Goal: Task Accomplishment & Management: Manage account settings

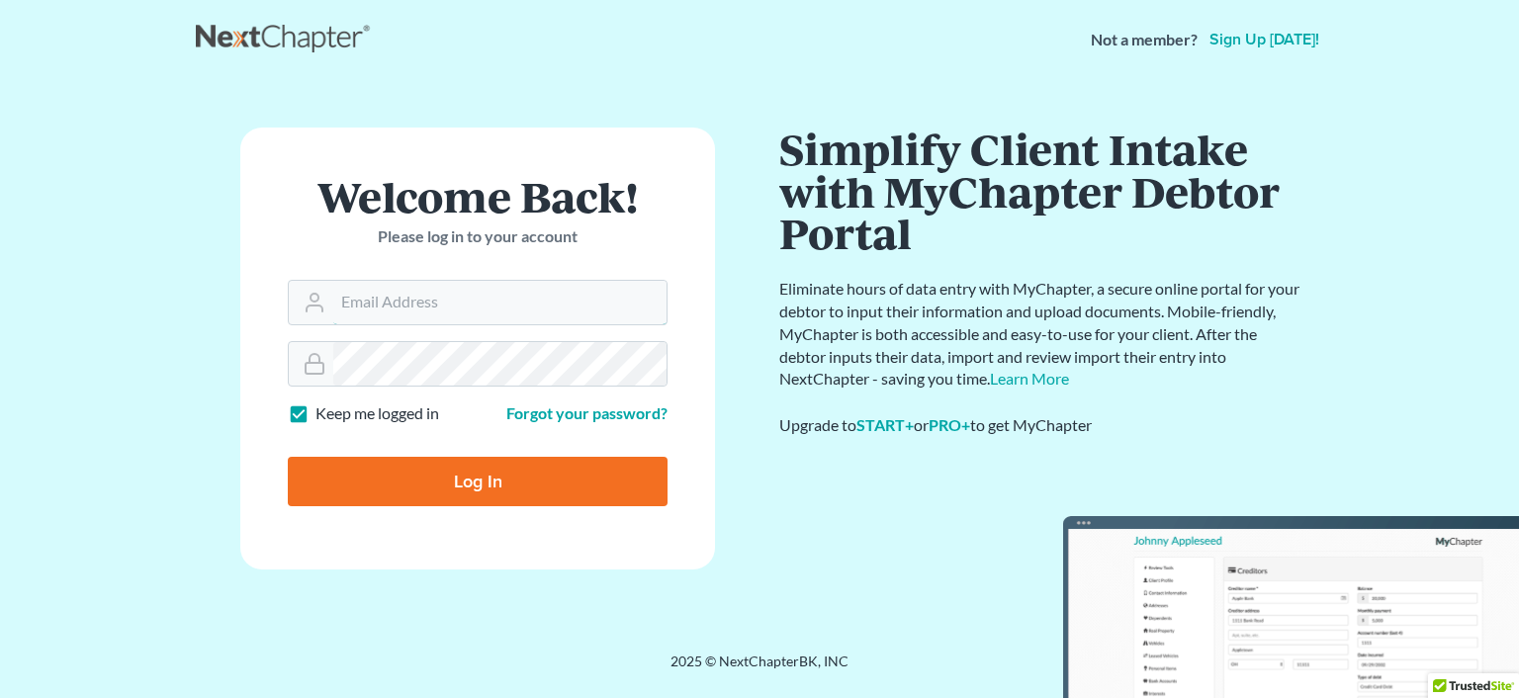
type input "[PERSON_NAME][EMAIL_ADDRESS][DOMAIN_NAME]"
click at [452, 472] on input "Log In" at bounding box center [478, 481] width 380 height 49
type input "Thinking..."
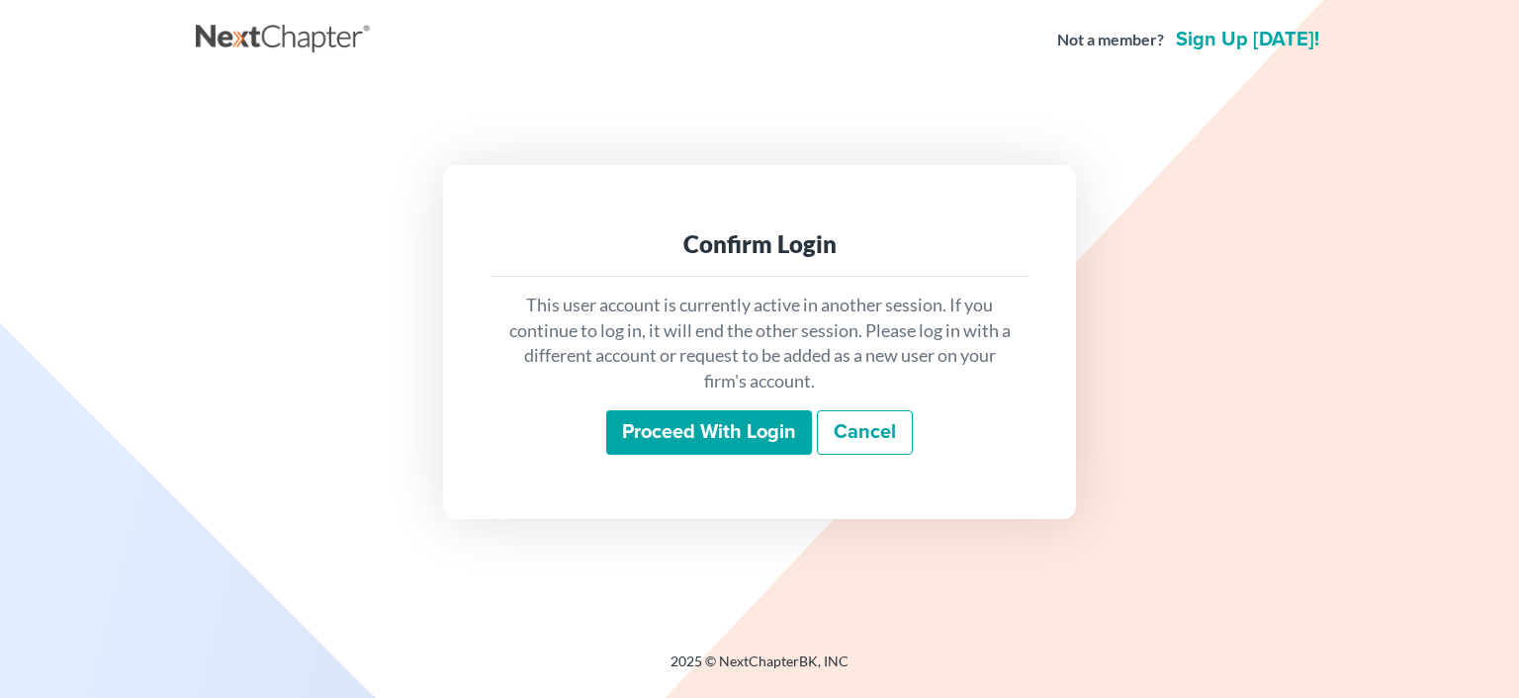
click at [773, 426] on input "Proceed with login" at bounding box center [709, 432] width 206 height 45
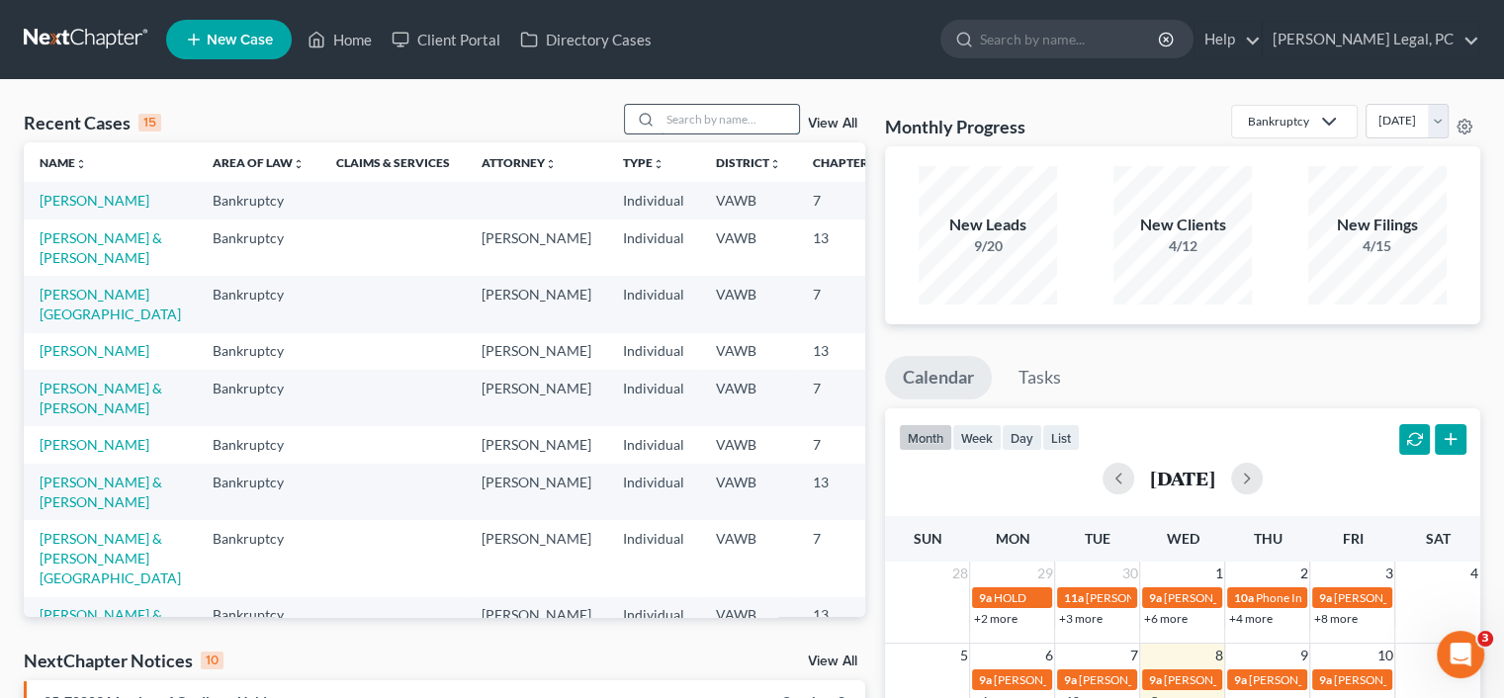
click at [680, 124] on input "search" at bounding box center [729, 119] width 138 height 29
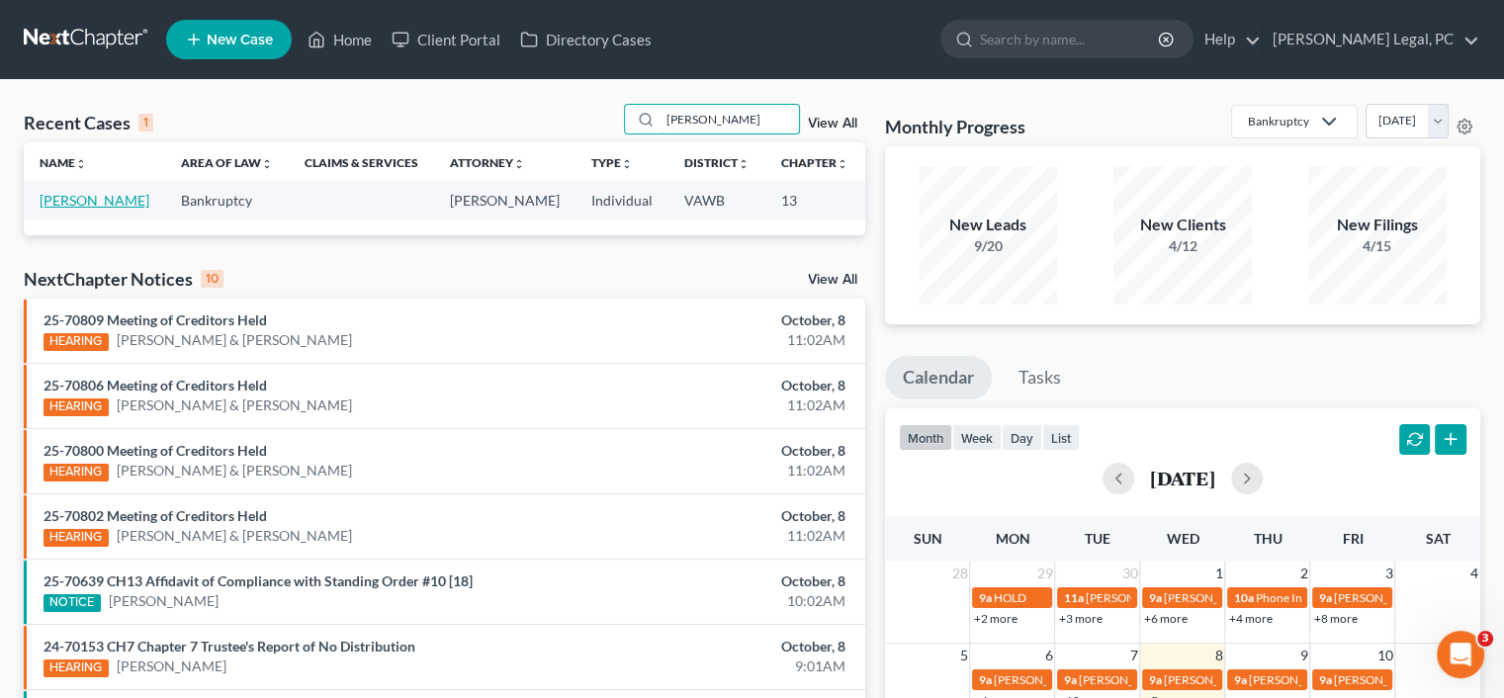
type input "grimes"
click at [51, 206] on link "Grimes, Jonathan" at bounding box center [95, 200] width 110 height 17
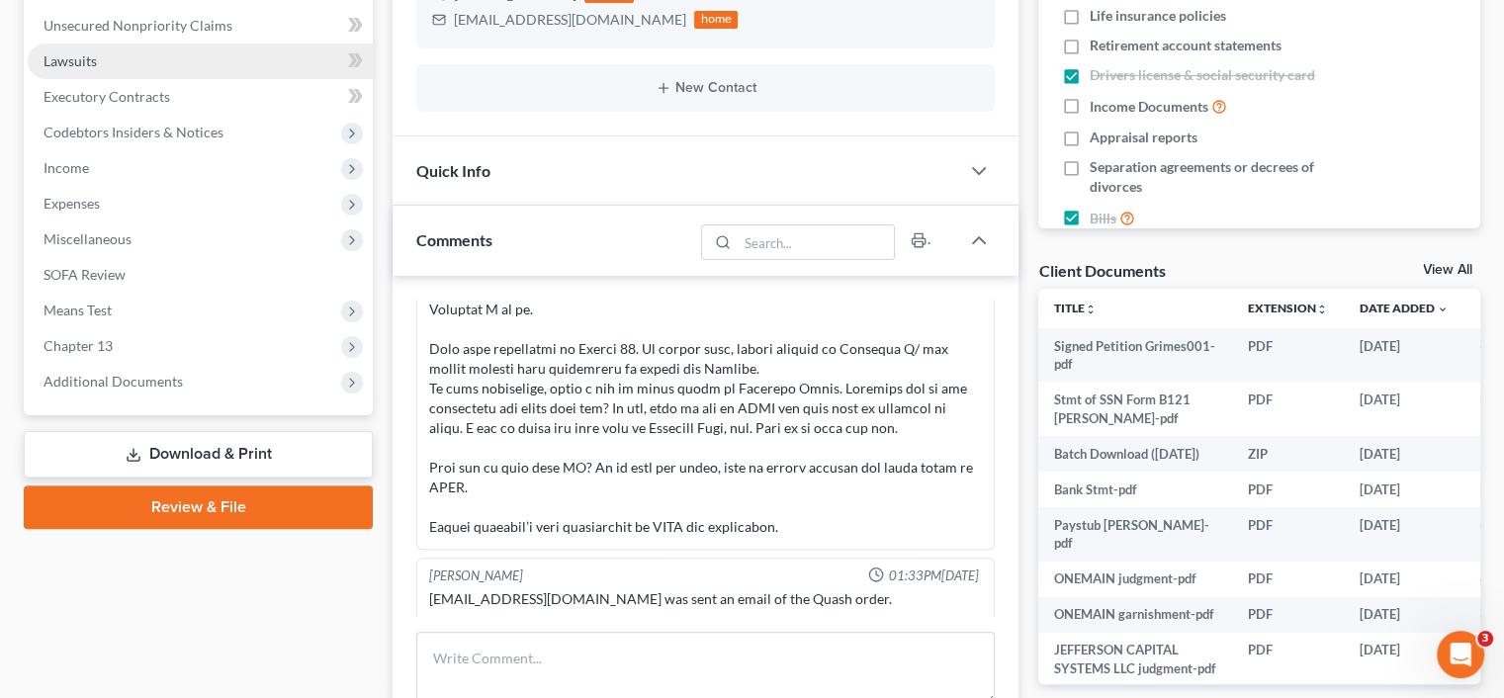
scroll to position [494, 0]
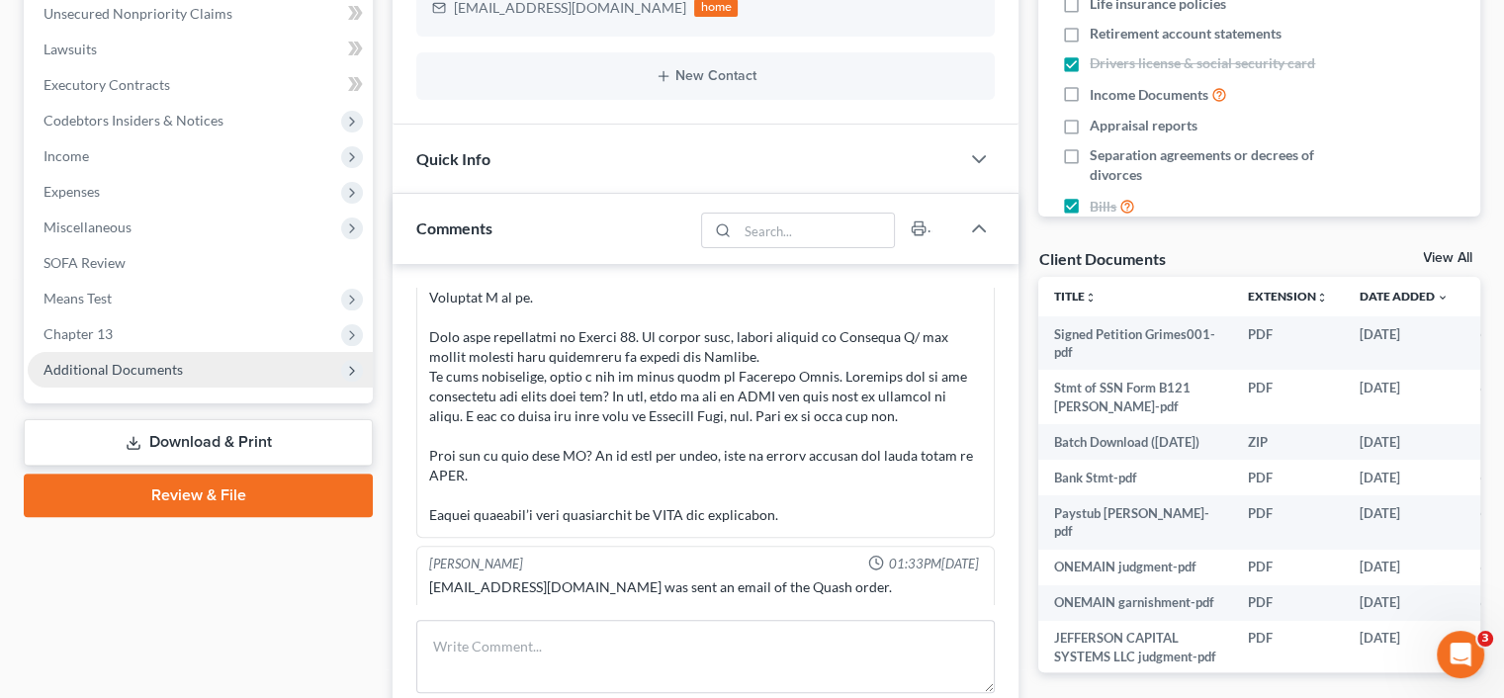
click at [95, 372] on span "Additional Documents" at bounding box center [113, 369] width 139 height 17
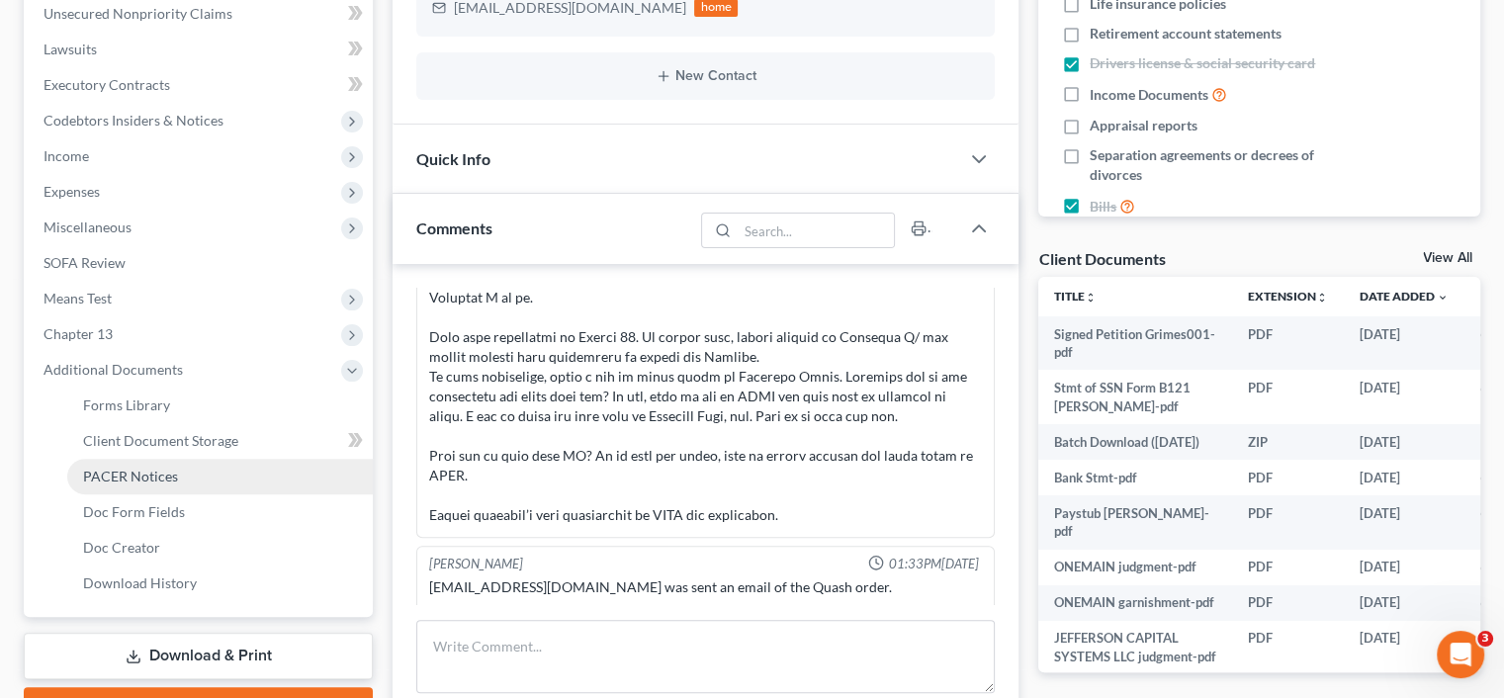
click at [102, 476] on span "PACER Notices" at bounding box center [130, 476] width 95 height 17
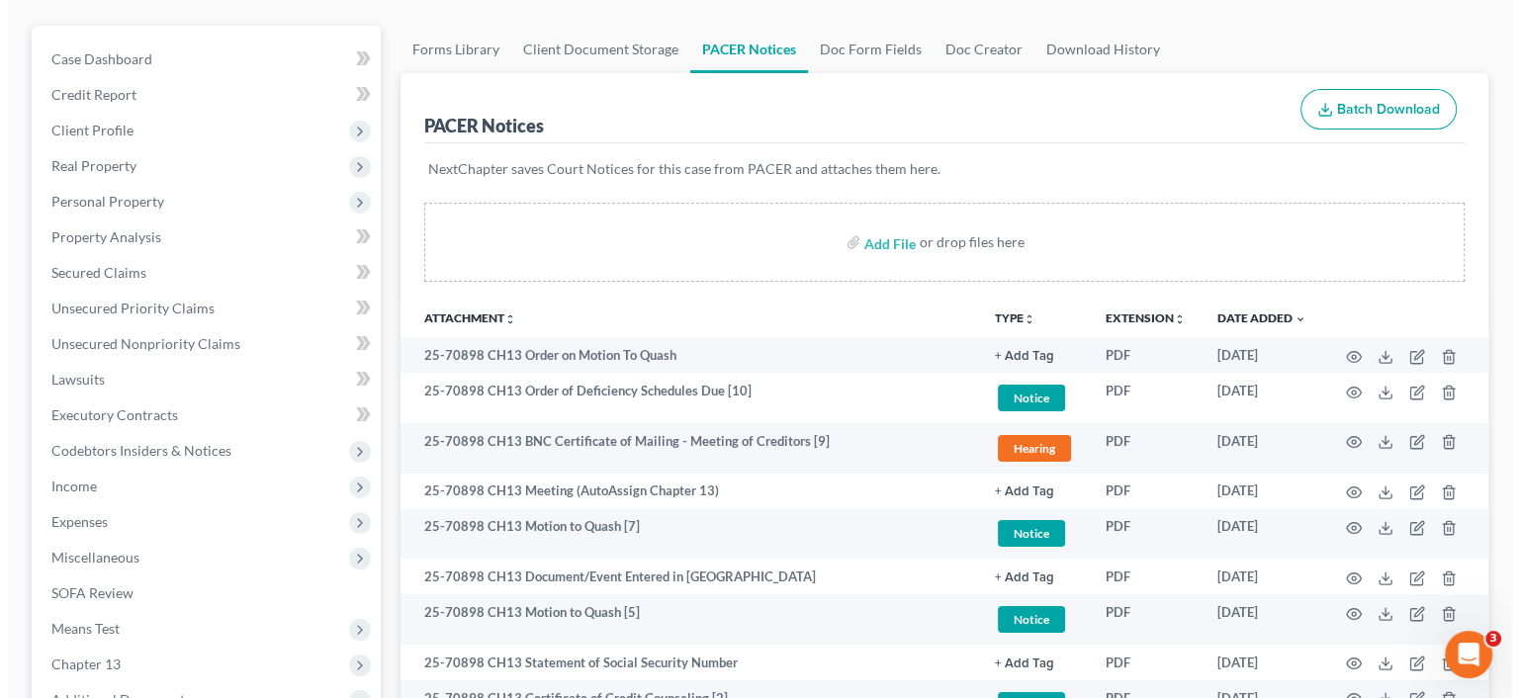
scroll to position [198, 0]
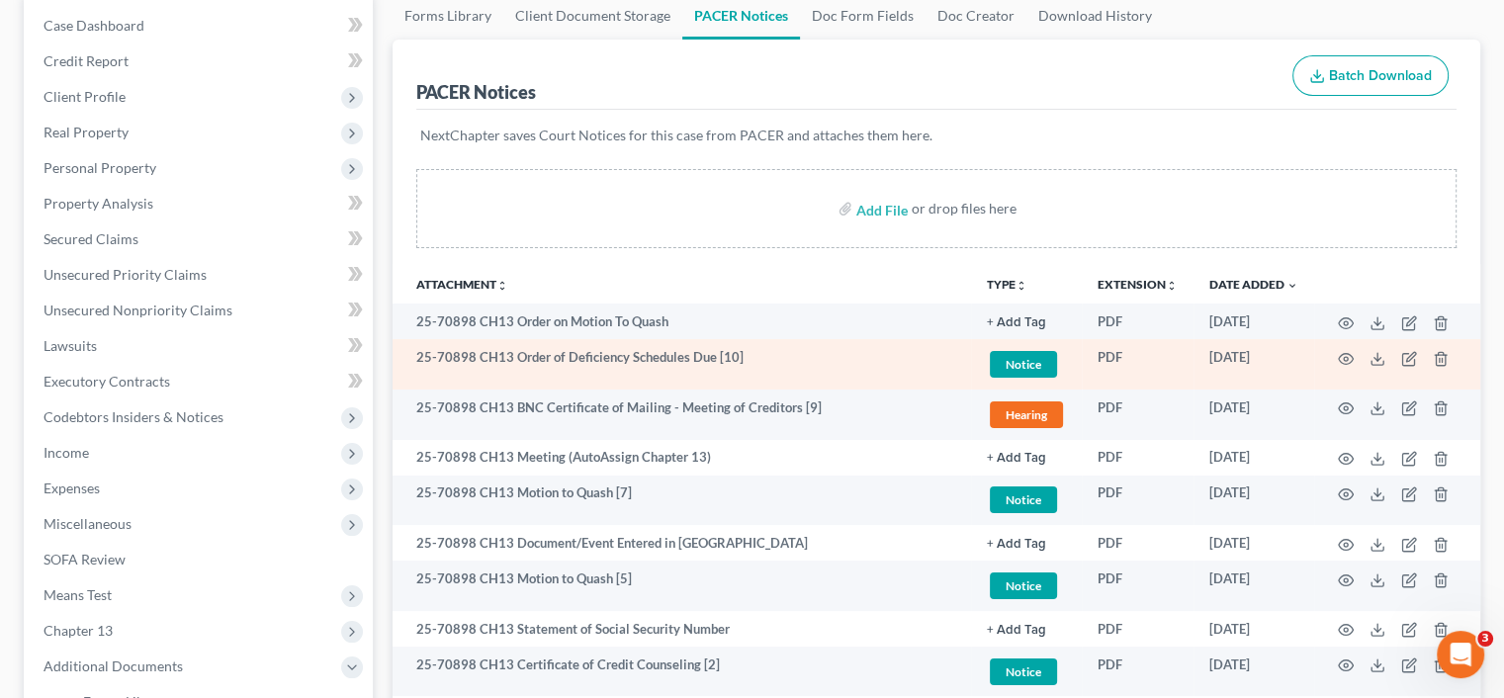
click at [1344, 382] on td at bounding box center [1397, 364] width 166 height 50
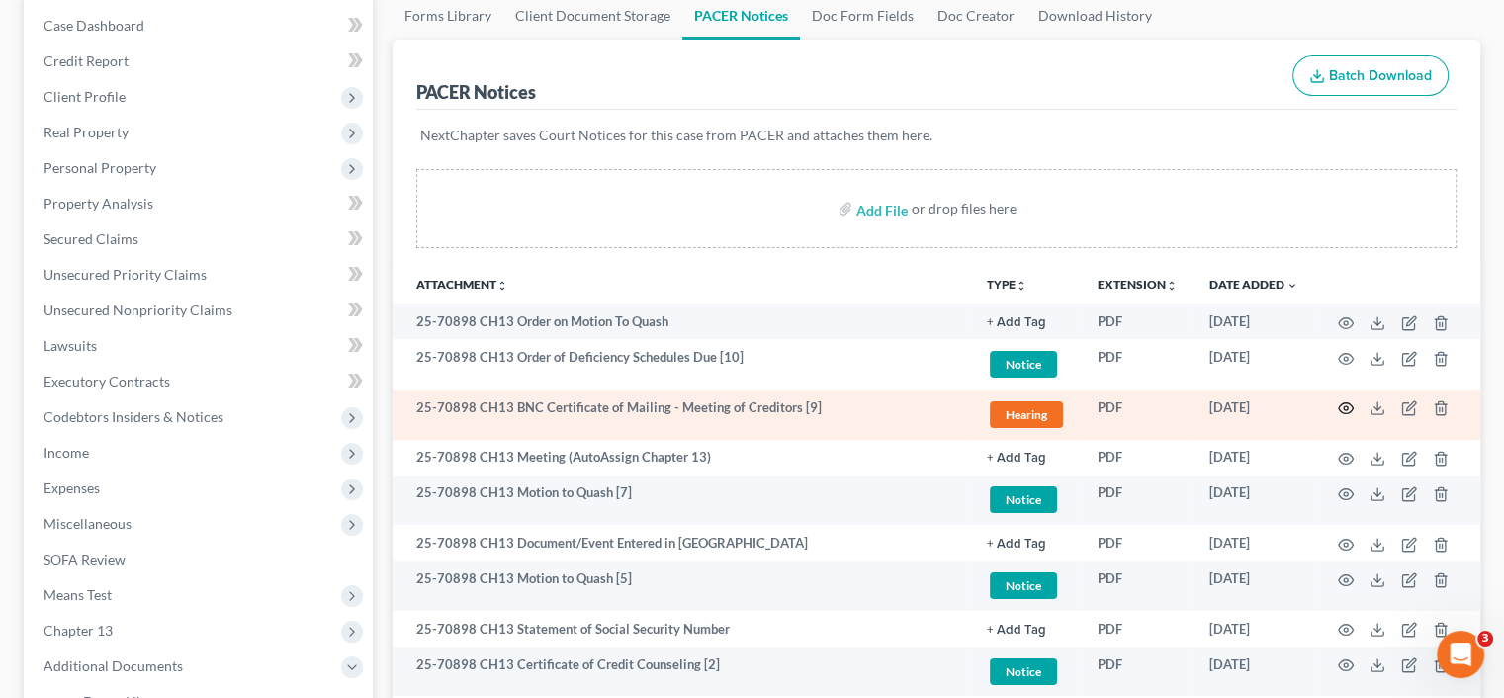
click at [1348, 410] on icon "button" at bounding box center [1346, 408] width 16 height 16
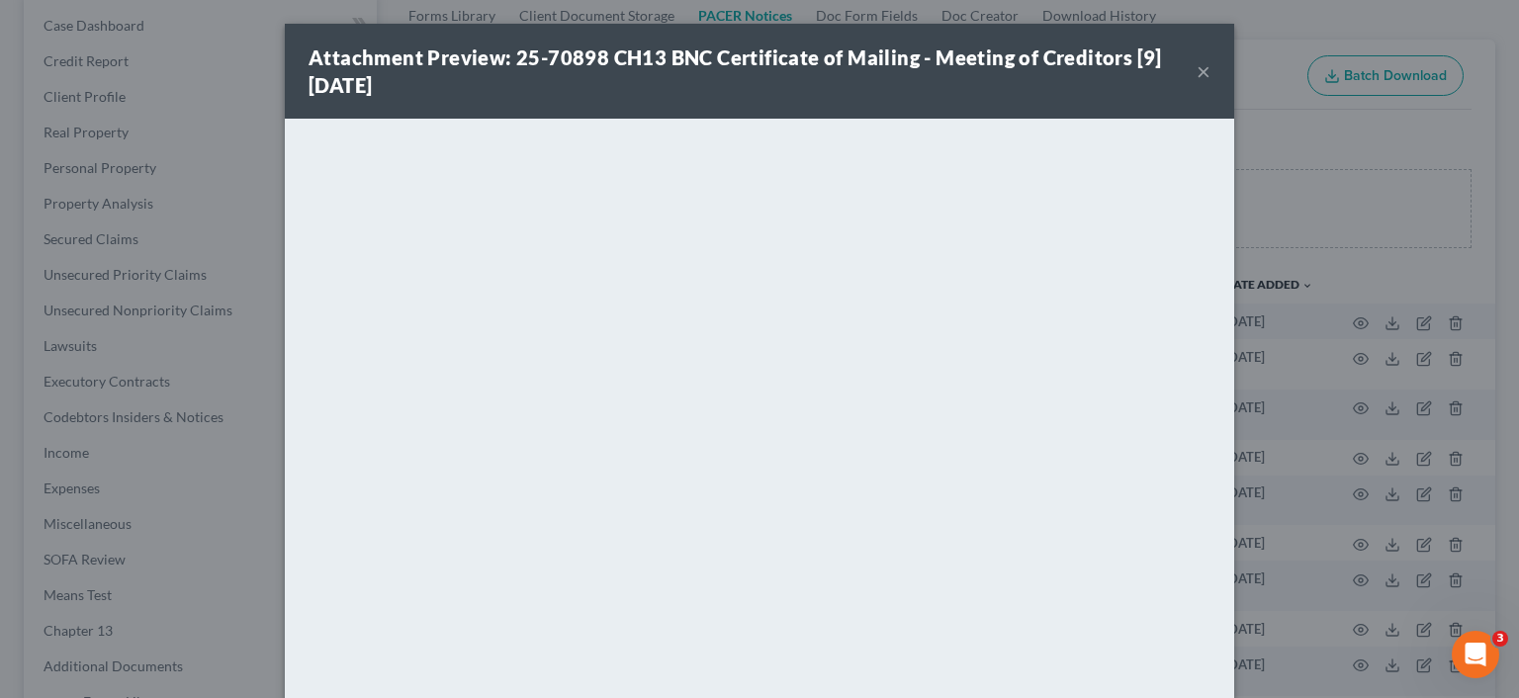
click at [1198, 70] on button "×" at bounding box center [1203, 71] width 14 height 24
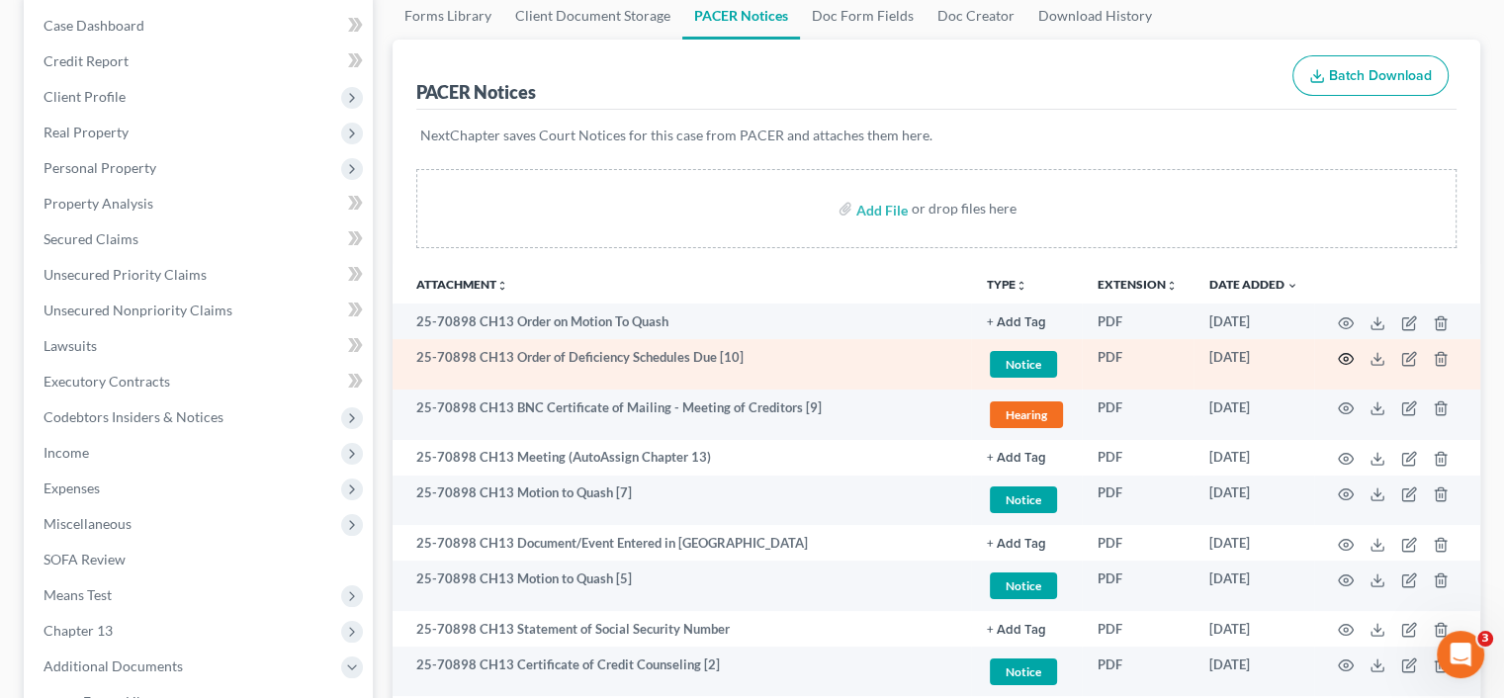
click at [1341, 359] on icon "button" at bounding box center [1346, 359] width 16 height 16
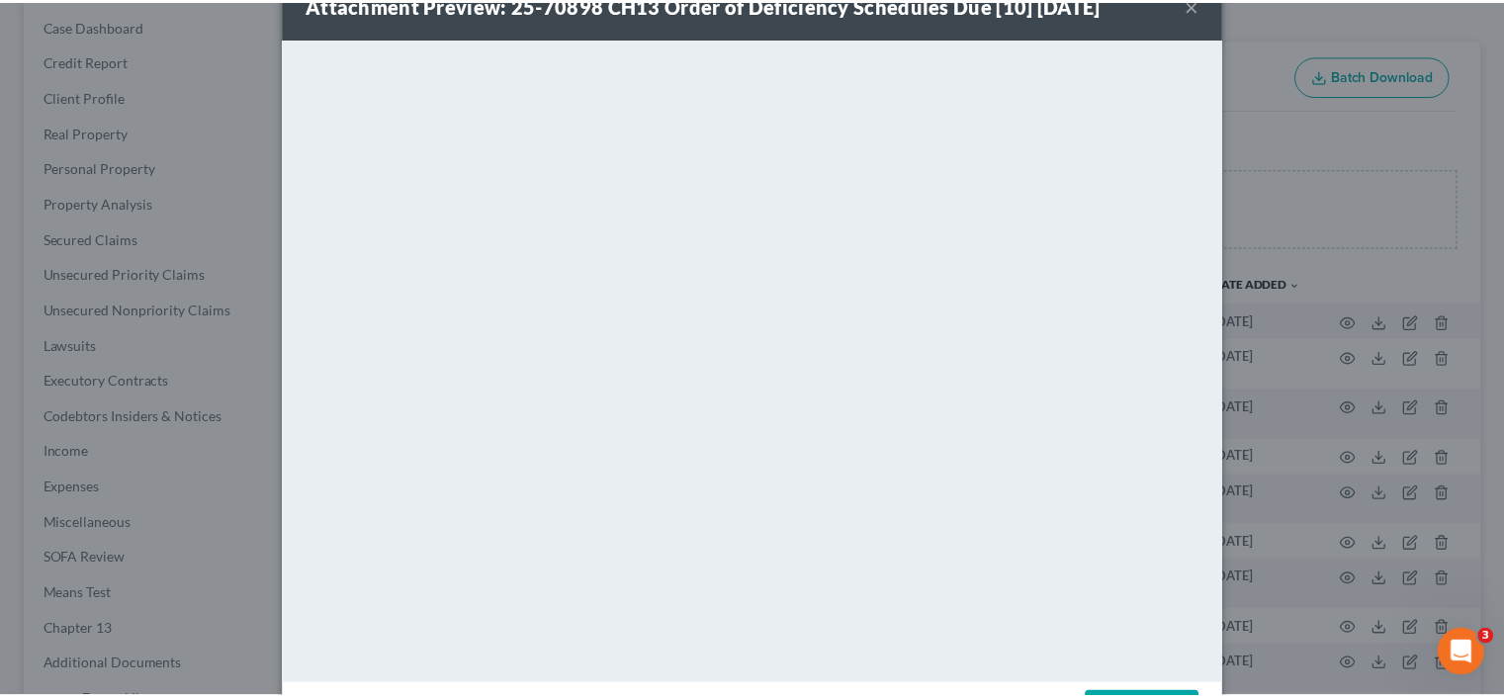
scroll to position [0, 0]
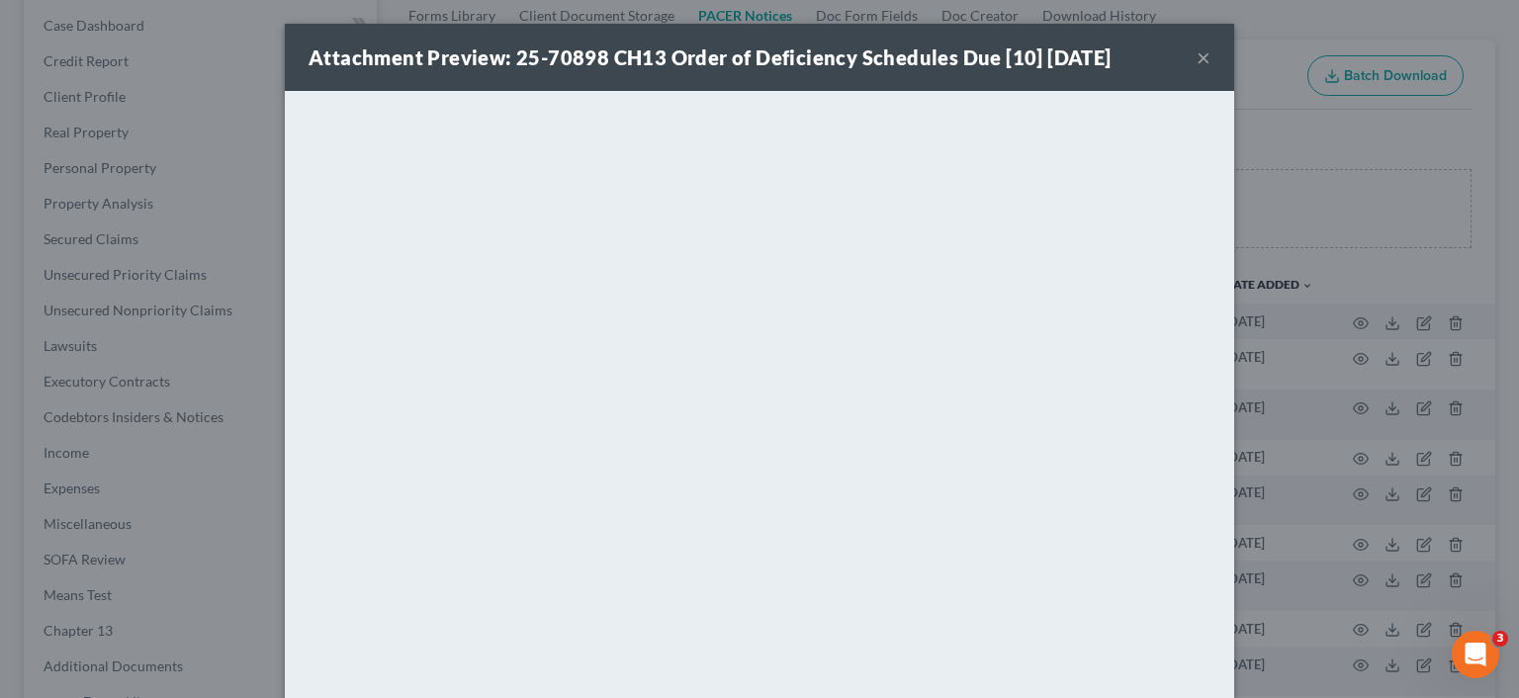
click at [1196, 58] on button "×" at bounding box center [1203, 57] width 14 height 24
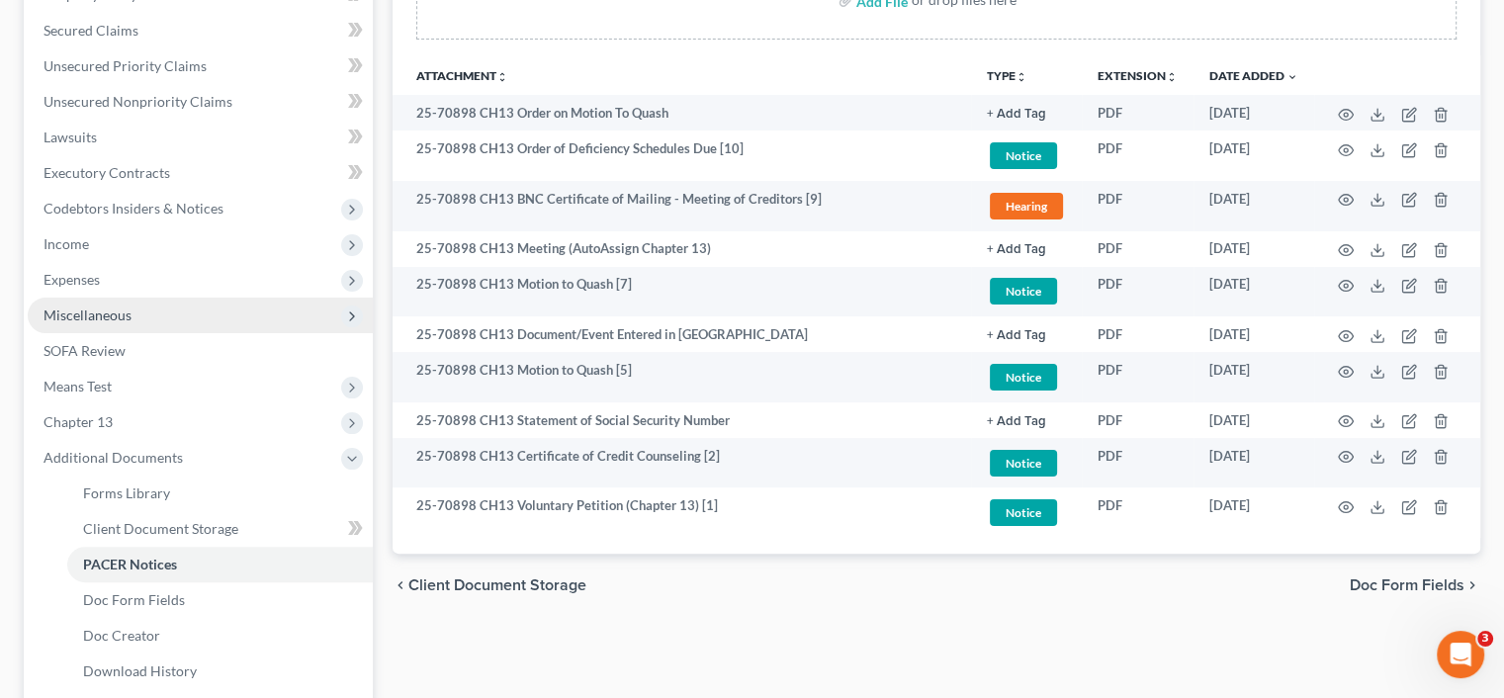
scroll to position [494, 0]
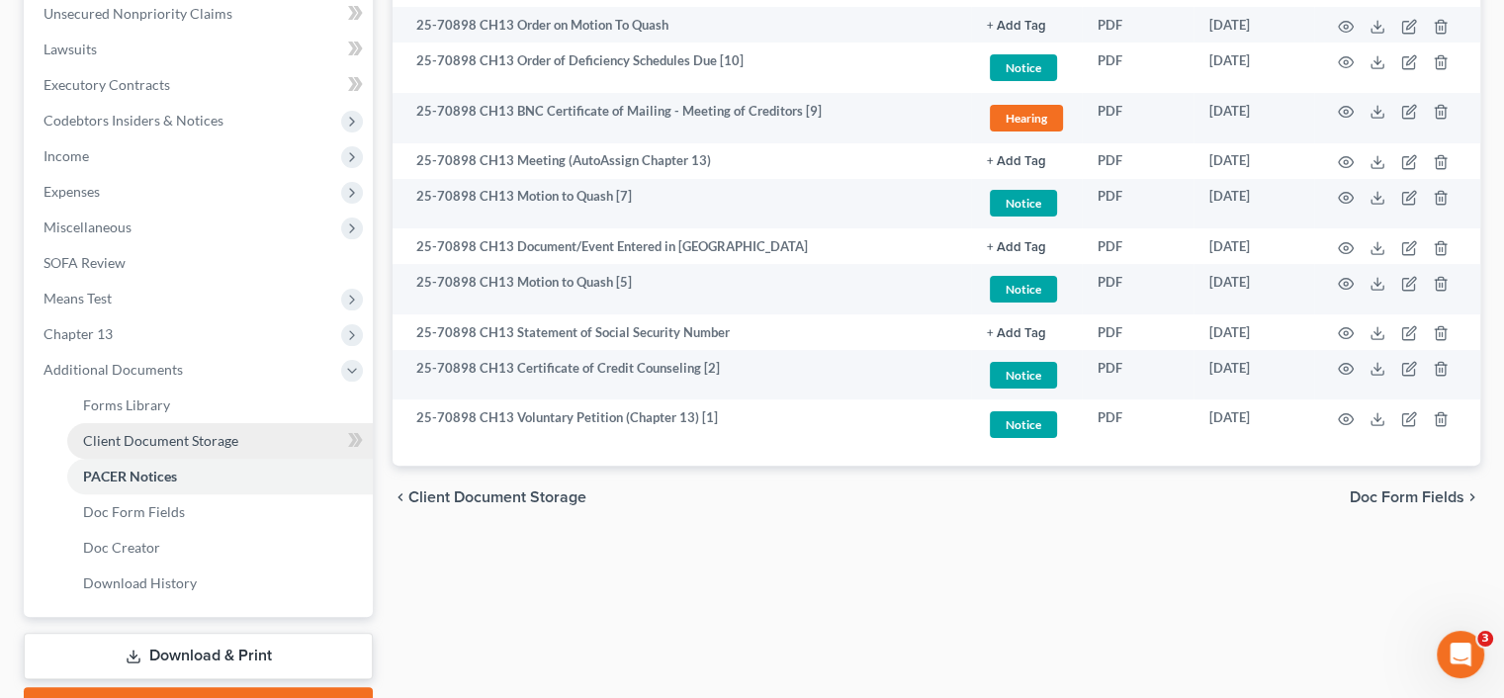
click at [158, 440] on span "Client Document Storage" at bounding box center [160, 440] width 155 height 17
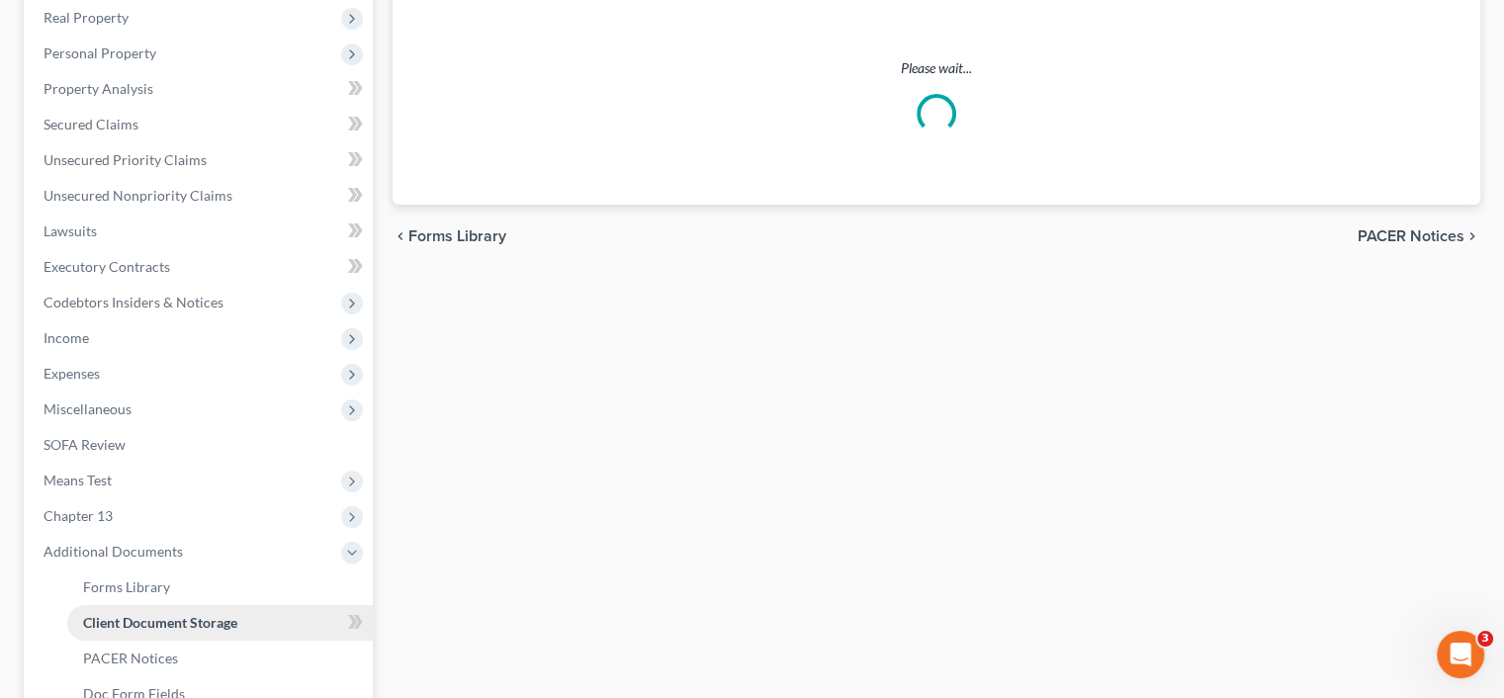
select select "0"
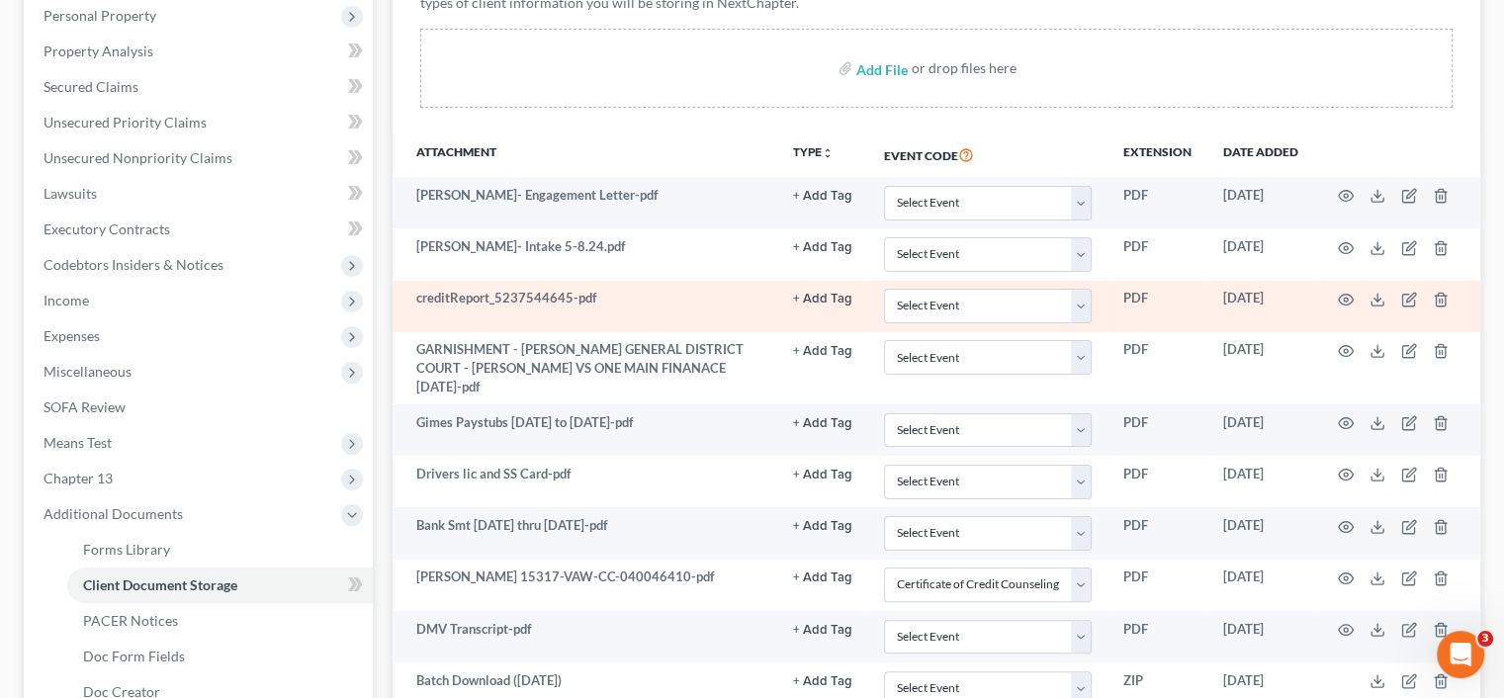
scroll to position [395, 0]
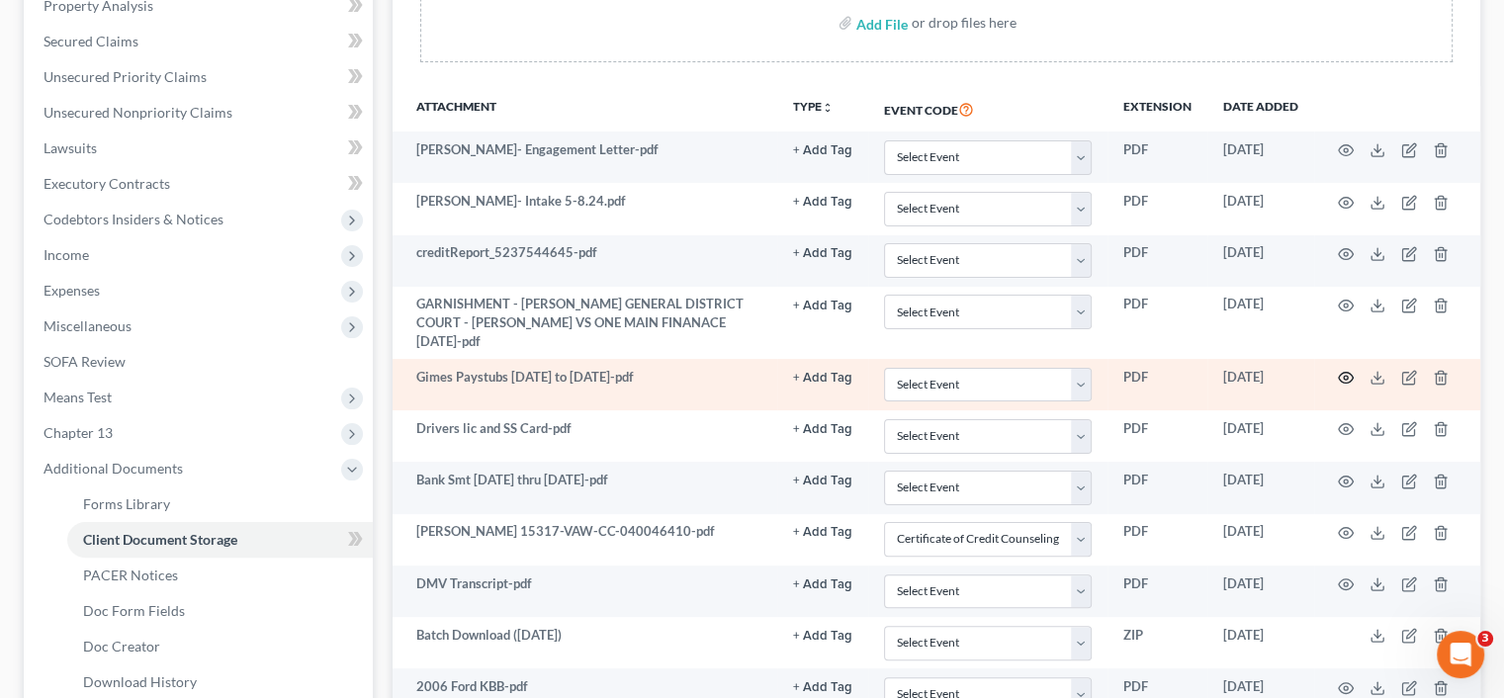
click at [1345, 370] on icon "button" at bounding box center [1346, 378] width 16 height 16
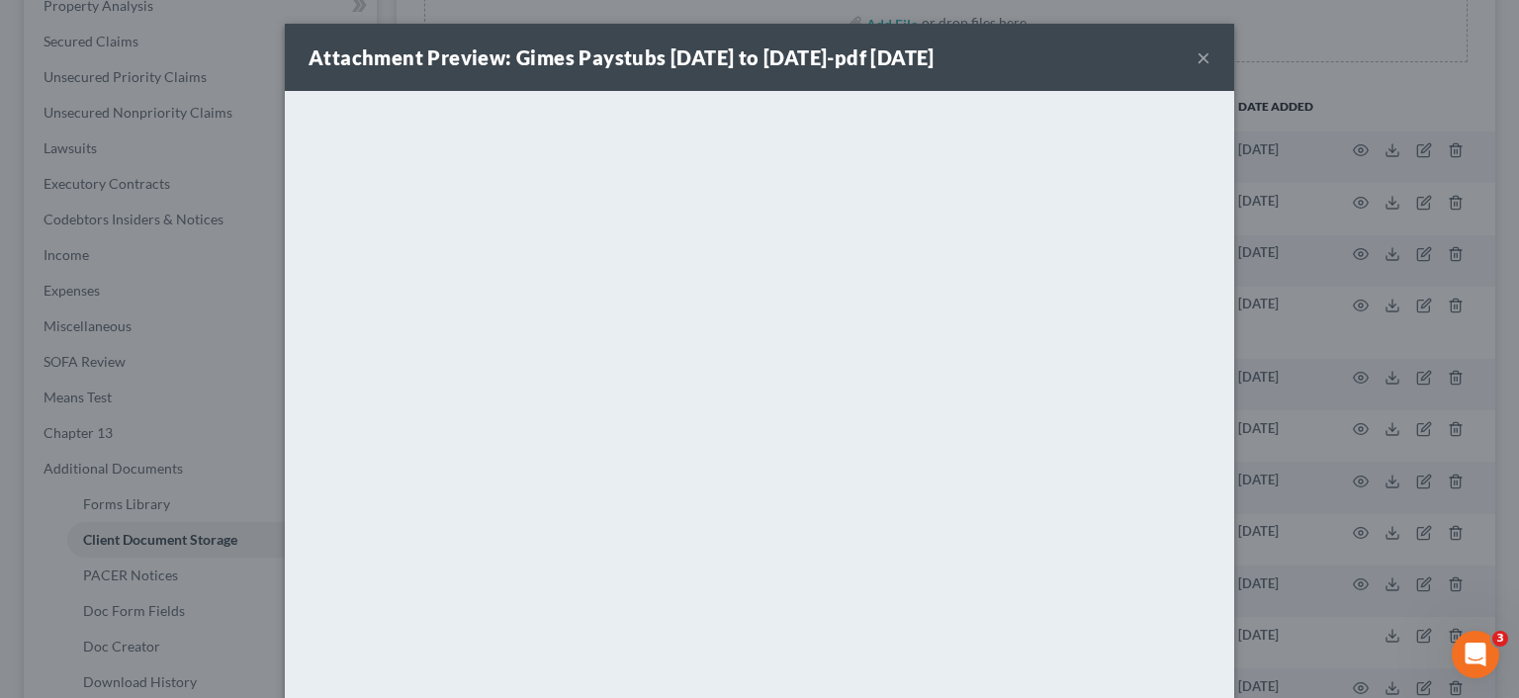
click at [1196, 53] on button "×" at bounding box center [1203, 57] width 14 height 24
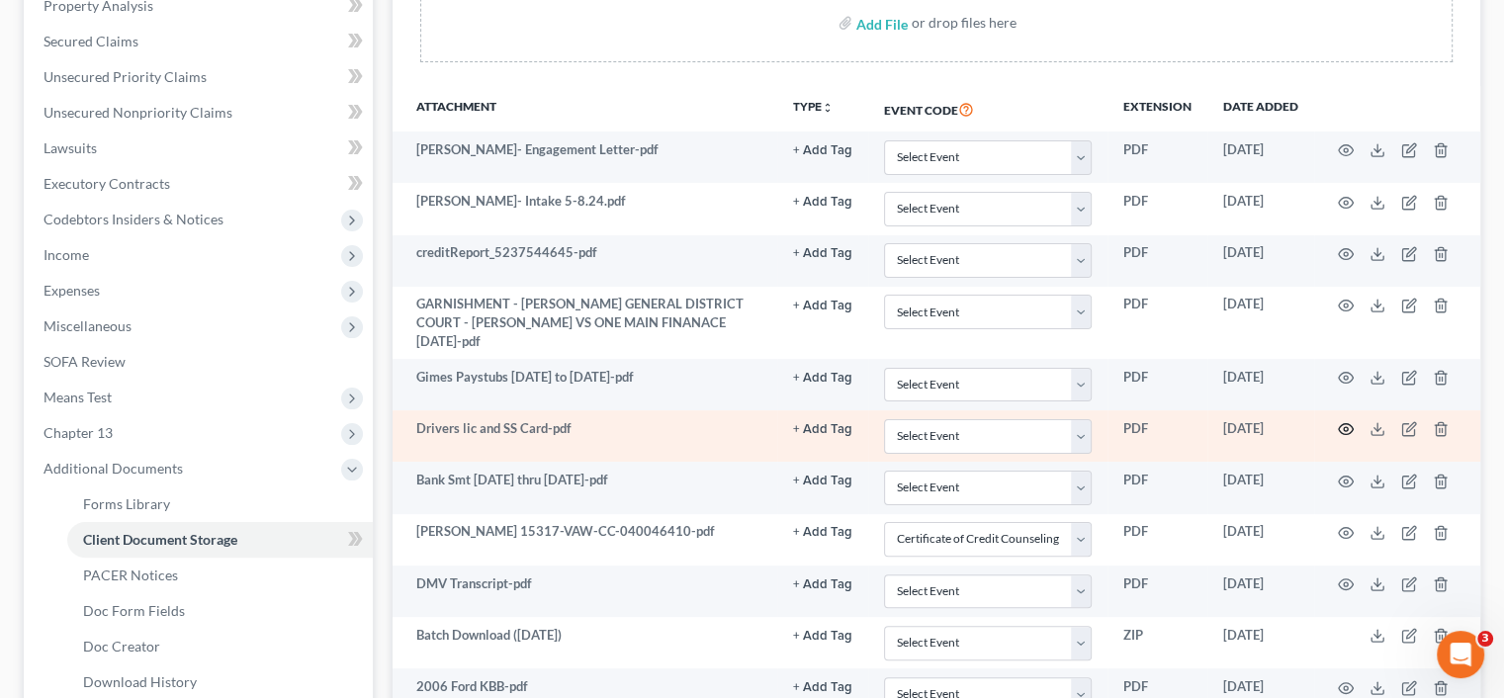
click at [1345, 427] on circle "button" at bounding box center [1346, 429] width 4 height 4
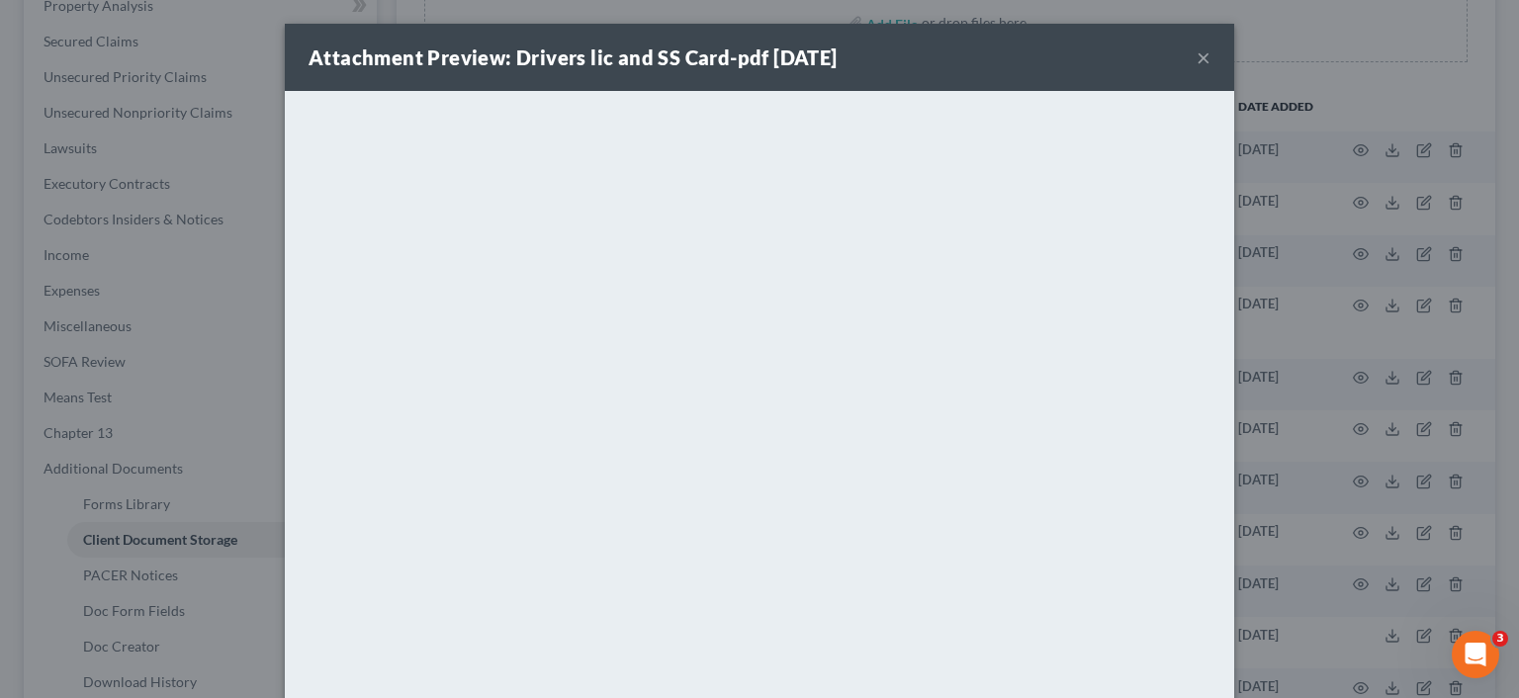
click at [1203, 47] on div "Attachment Preview: Drivers lic and SS Card-pdf 08/27/2025 ×" at bounding box center [759, 57] width 949 height 67
click at [1202, 58] on div "Attachment Preview: Drivers lic and SS Card-pdf 08/27/2025 ×" at bounding box center [759, 57] width 949 height 67
click at [1196, 56] on button "×" at bounding box center [1203, 57] width 14 height 24
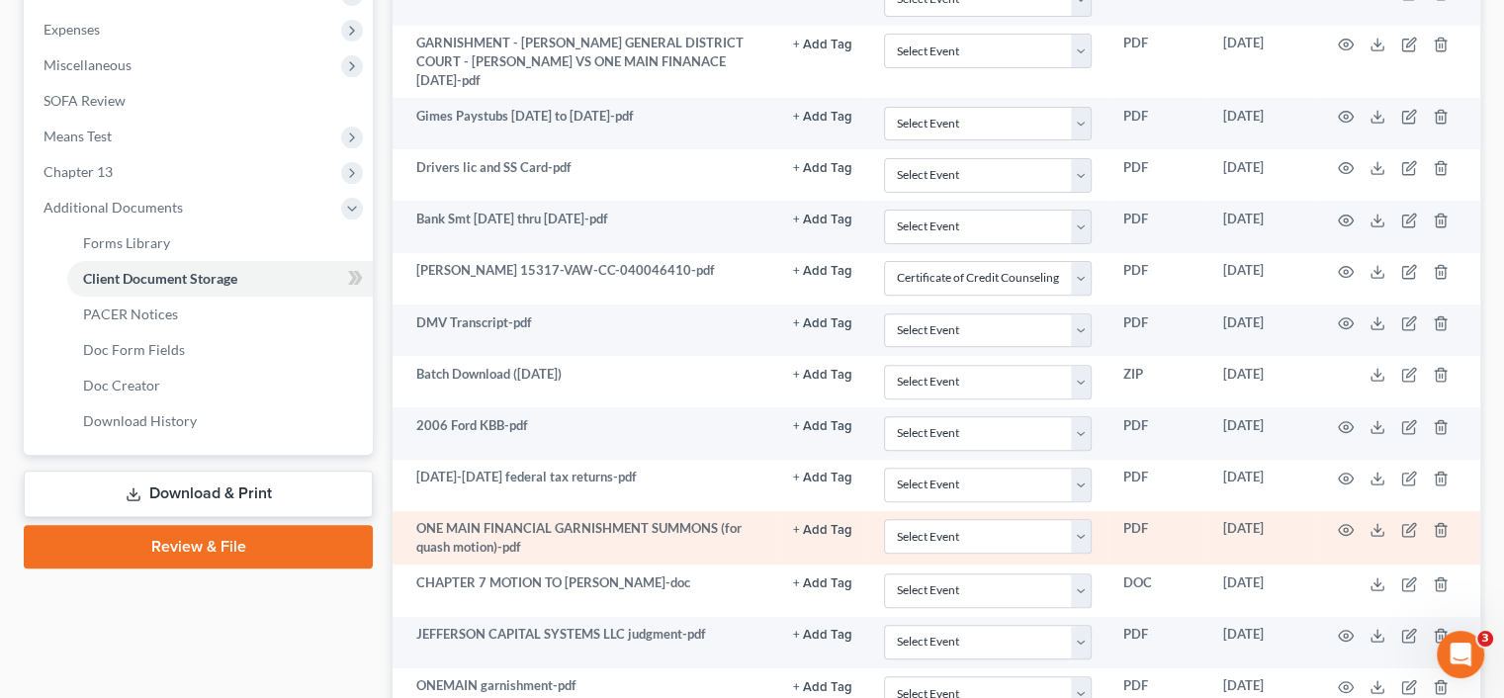
scroll to position [692, 0]
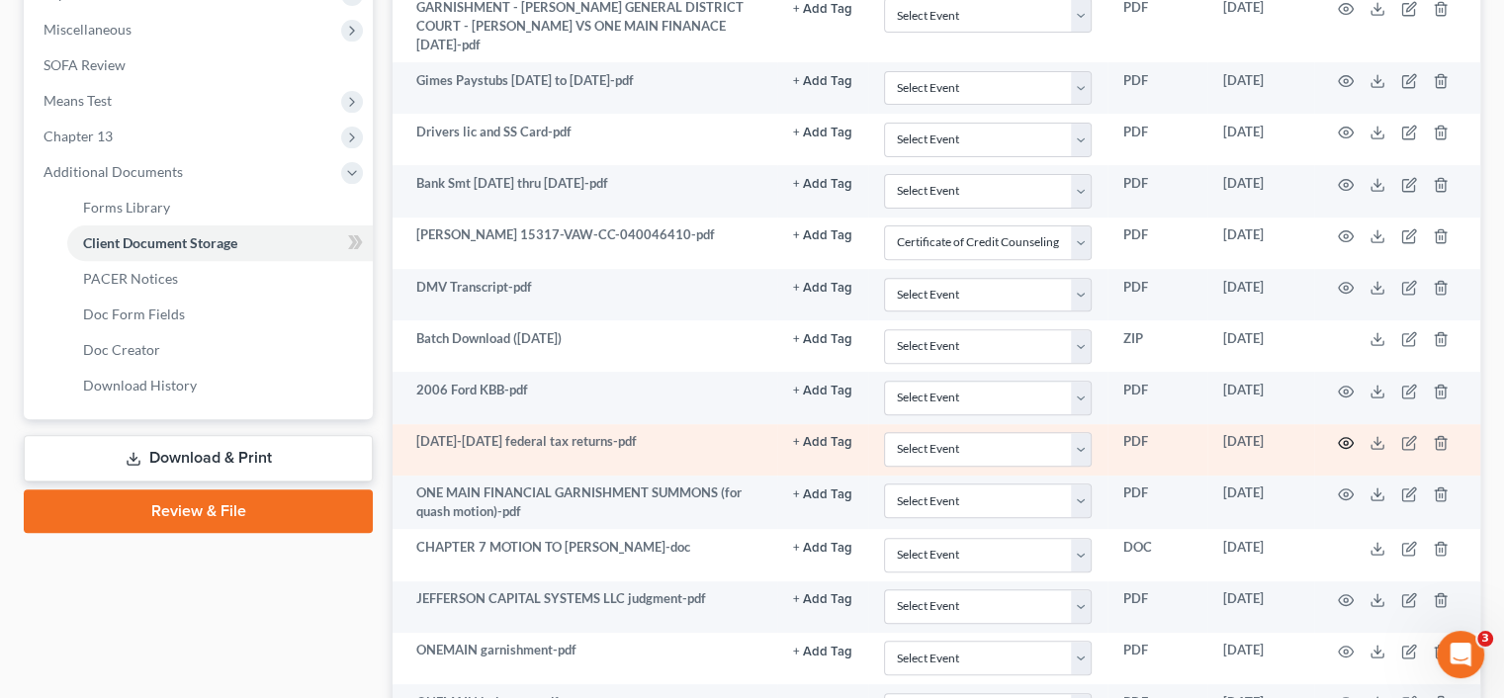
click at [1349, 435] on icon "button" at bounding box center [1346, 443] width 16 height 16
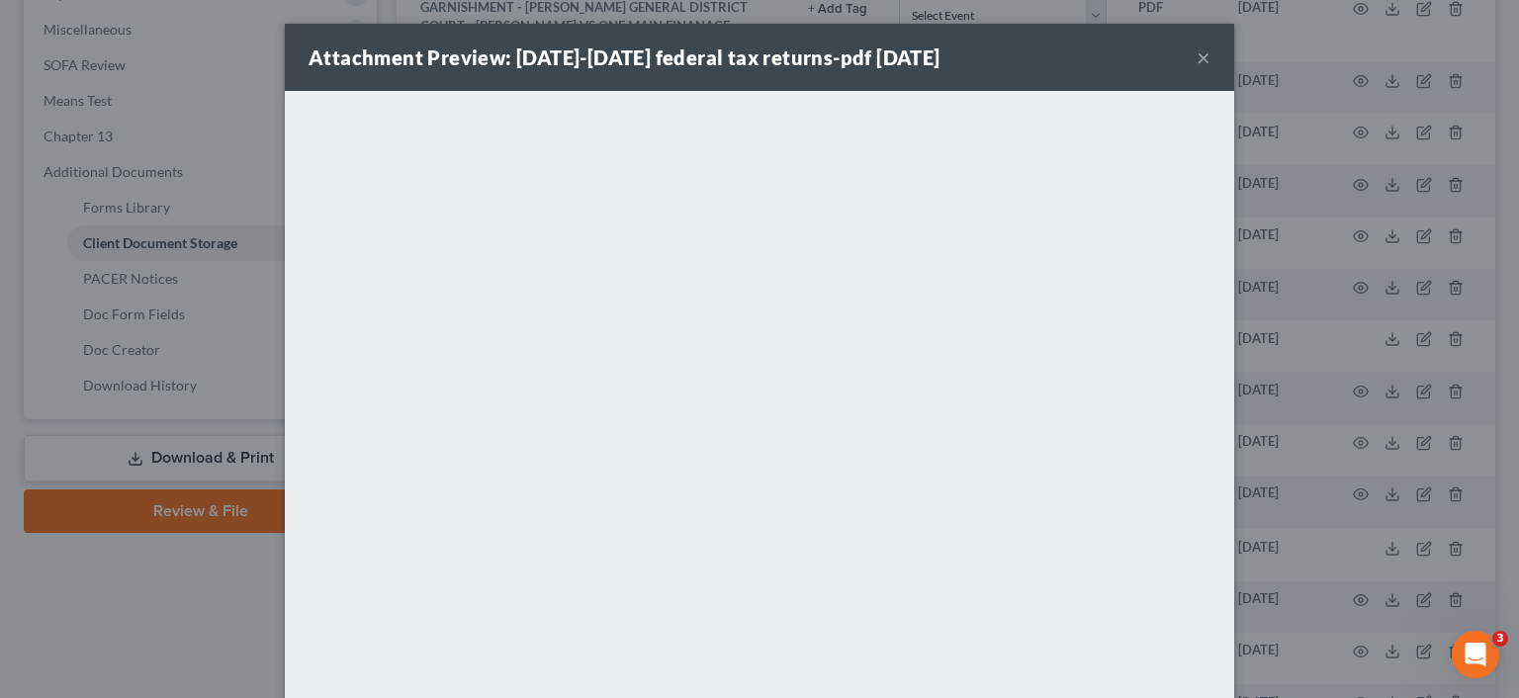
click at [1186, 58] on div "Attachment Preview: 2023-2024 federal tax returns-pdf 09/12/2025 ×" at bounding box center [759, 57] width 949 height 67
click at [1196, 62] on button "×" at bounding box center [1203, 57] width 14 height 24
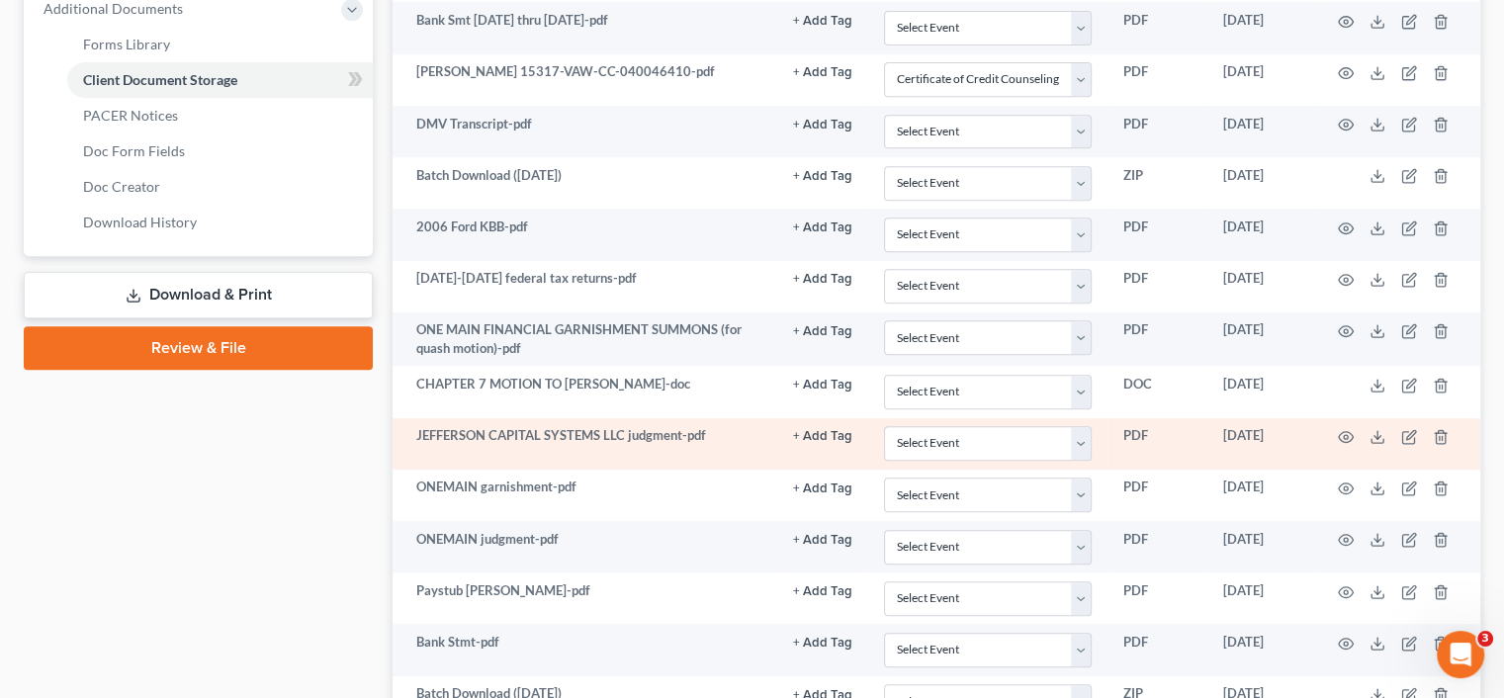
scroll to position [890, 0]
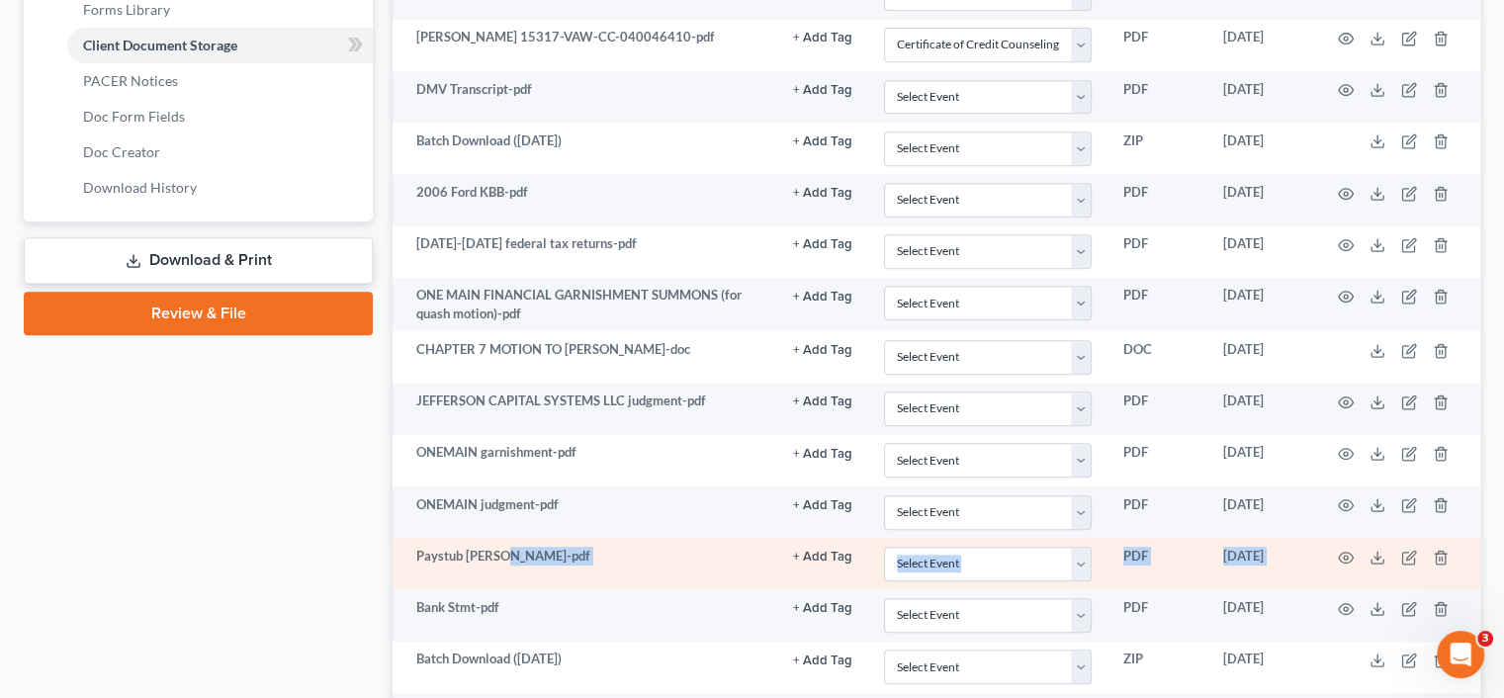
drag, startPoint x: 506, startPoint y: 545, endPoint x: 1427, endPoint y: 572, distance: 920.8
click at [1429, 568] on tr "Paystub Grimes-pdf + Add Tag Select an option or create one 2nd Course Bank Stm…" at bounding box center [936, 563] width 1088 height 51
click at [1345, 556] on circle "button" at bounding box center [1346, 558] width 4 height 4
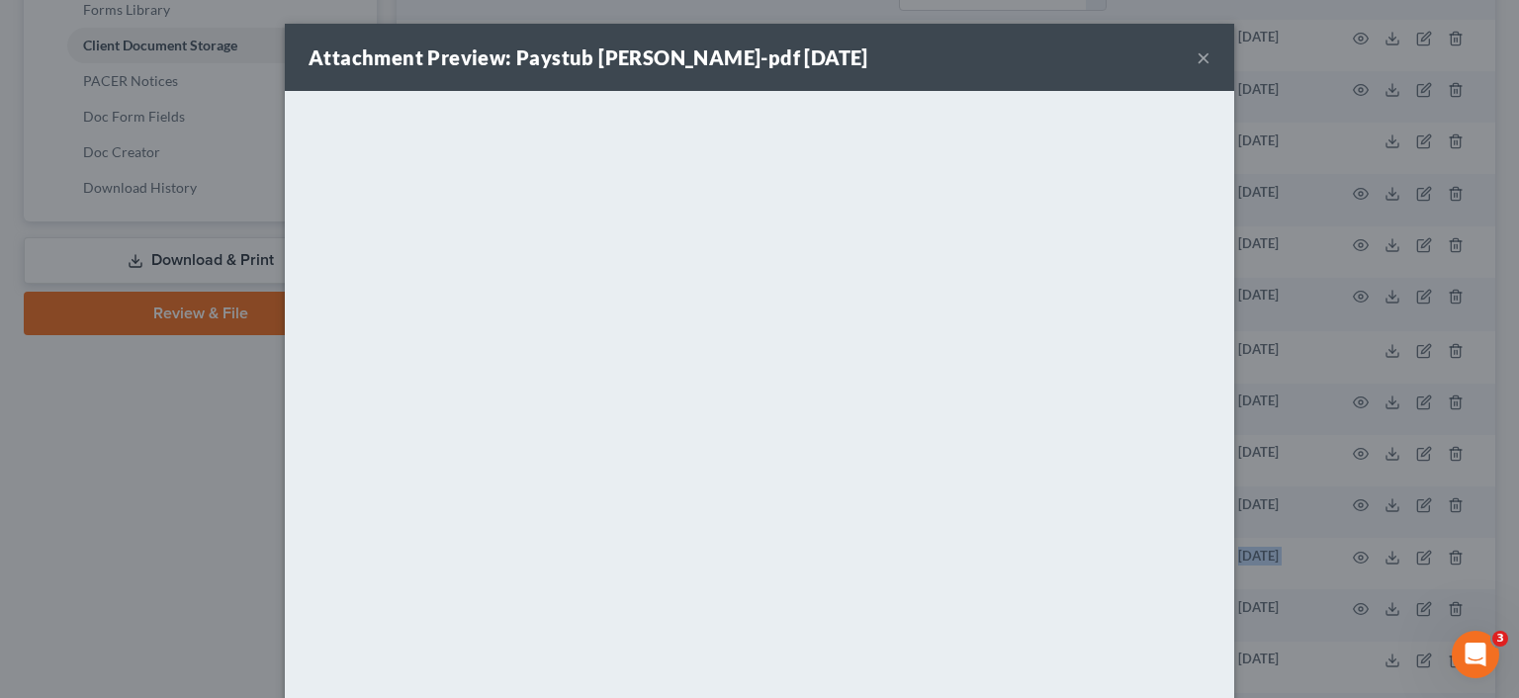
click at [1200, 52] on button "×" at bounding box center [1203, 57] width 14 height 24
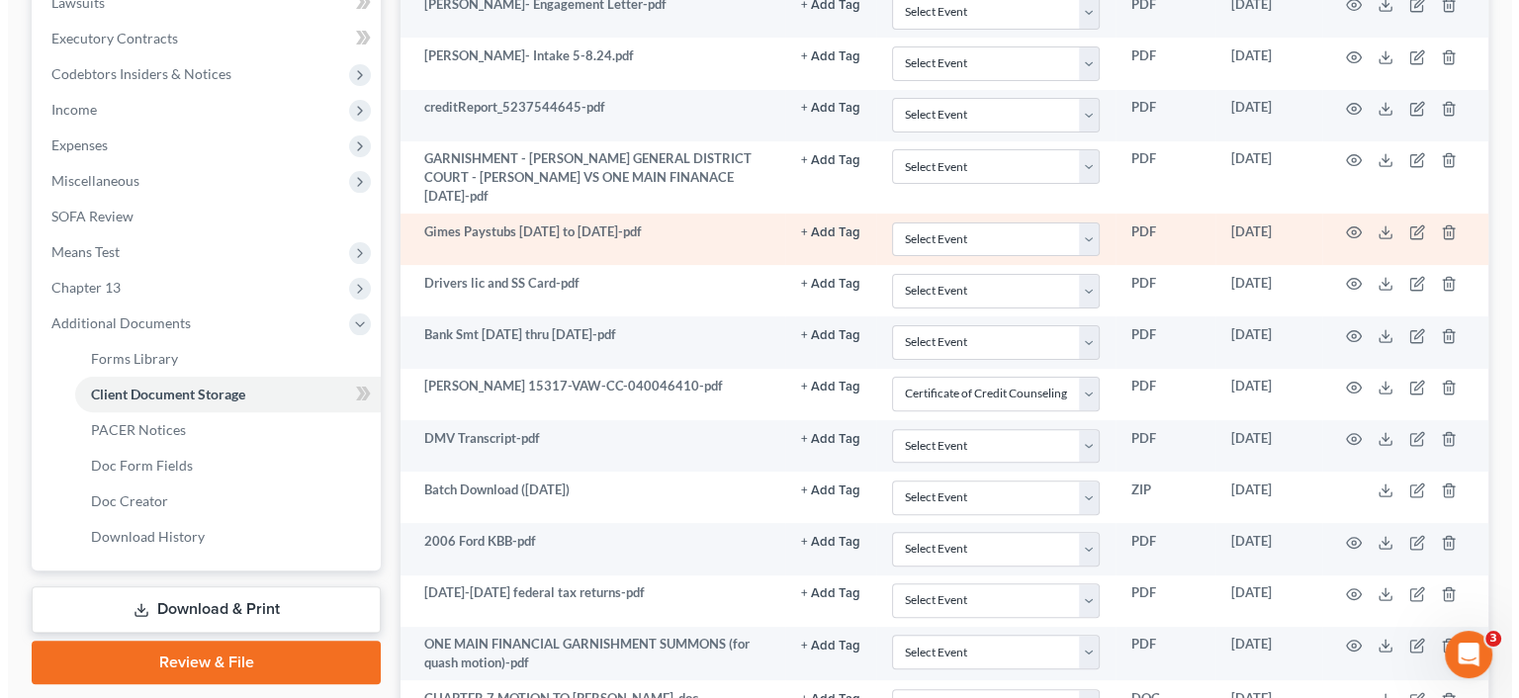
scroll to position [640, 0]
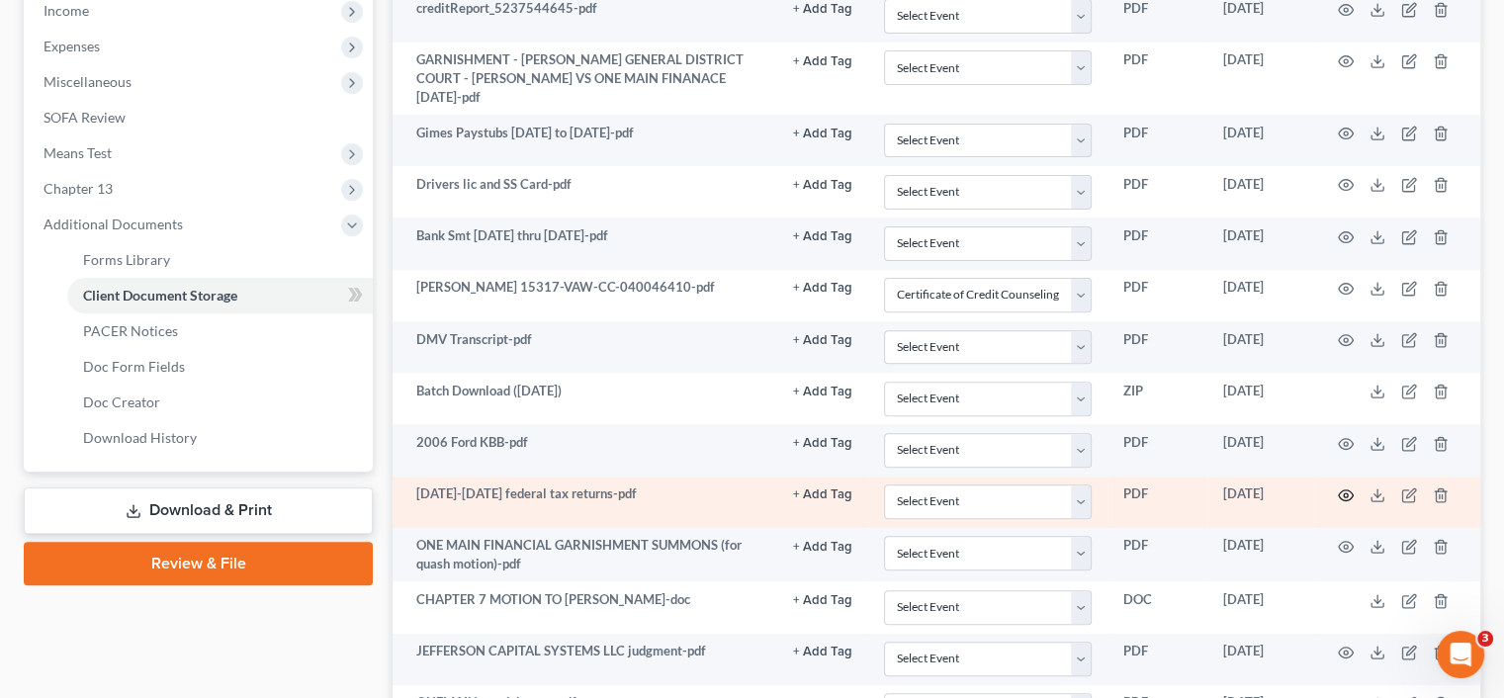
click at [1350, 491] on icon "button" at bounding box center [1346, 495] width 16 height 16
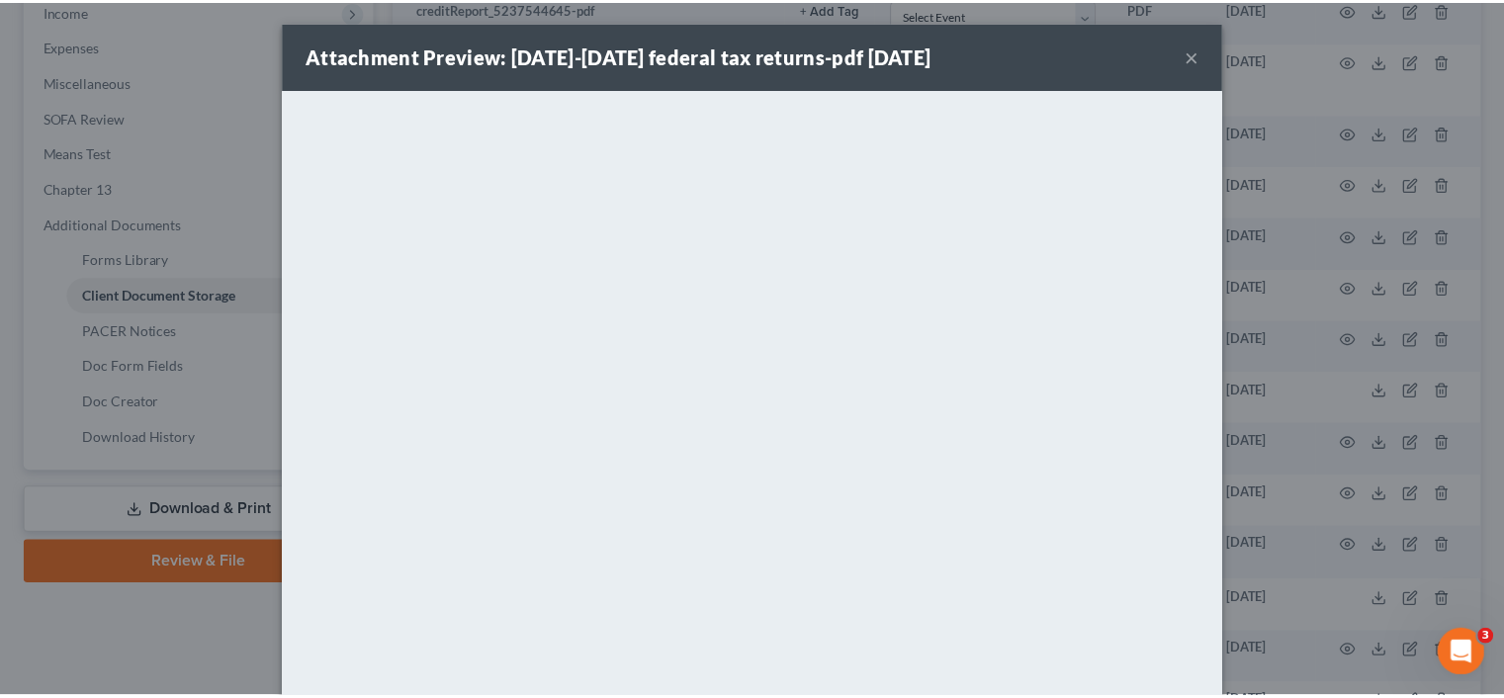
scroll to position [0, 0]
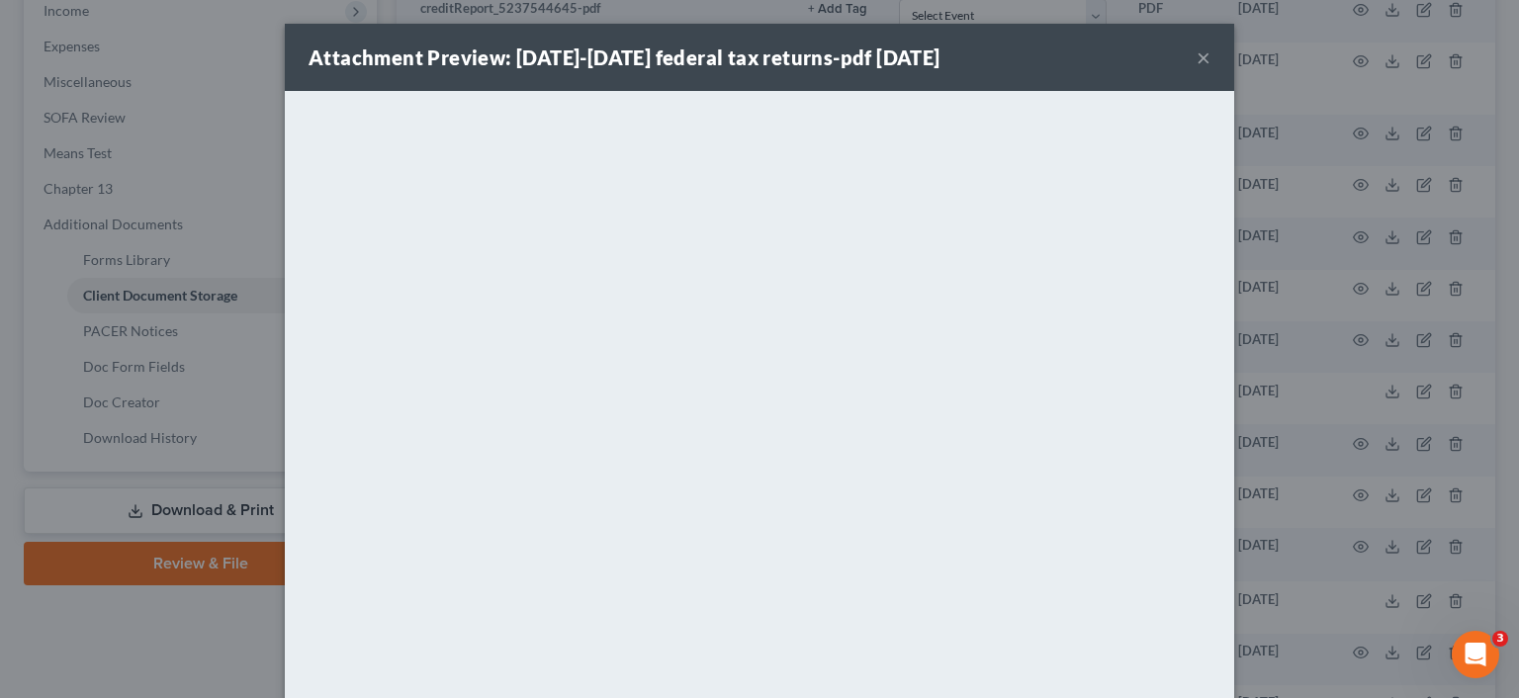
click at [1196, 50] on button "×" at bounding box center [1203, 57] width 14 height 24
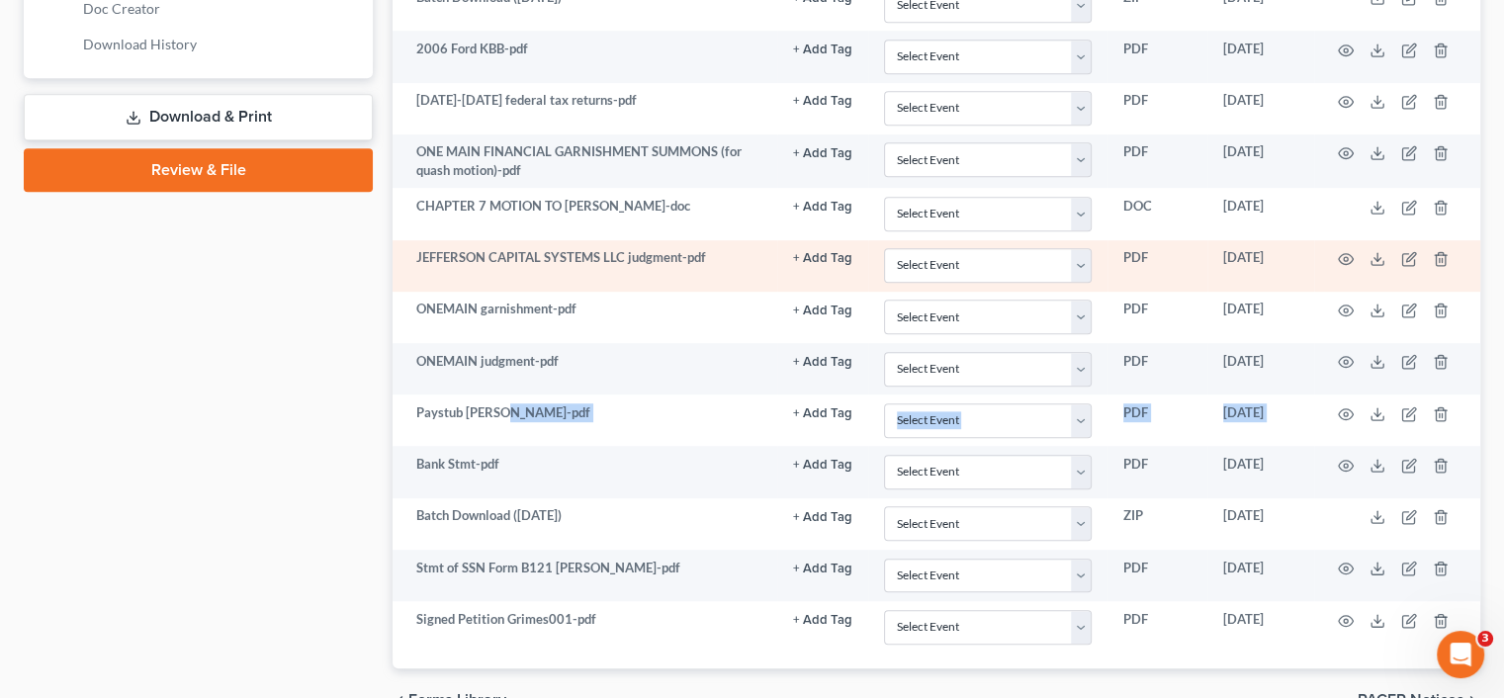
scroll to position [1035, 0]
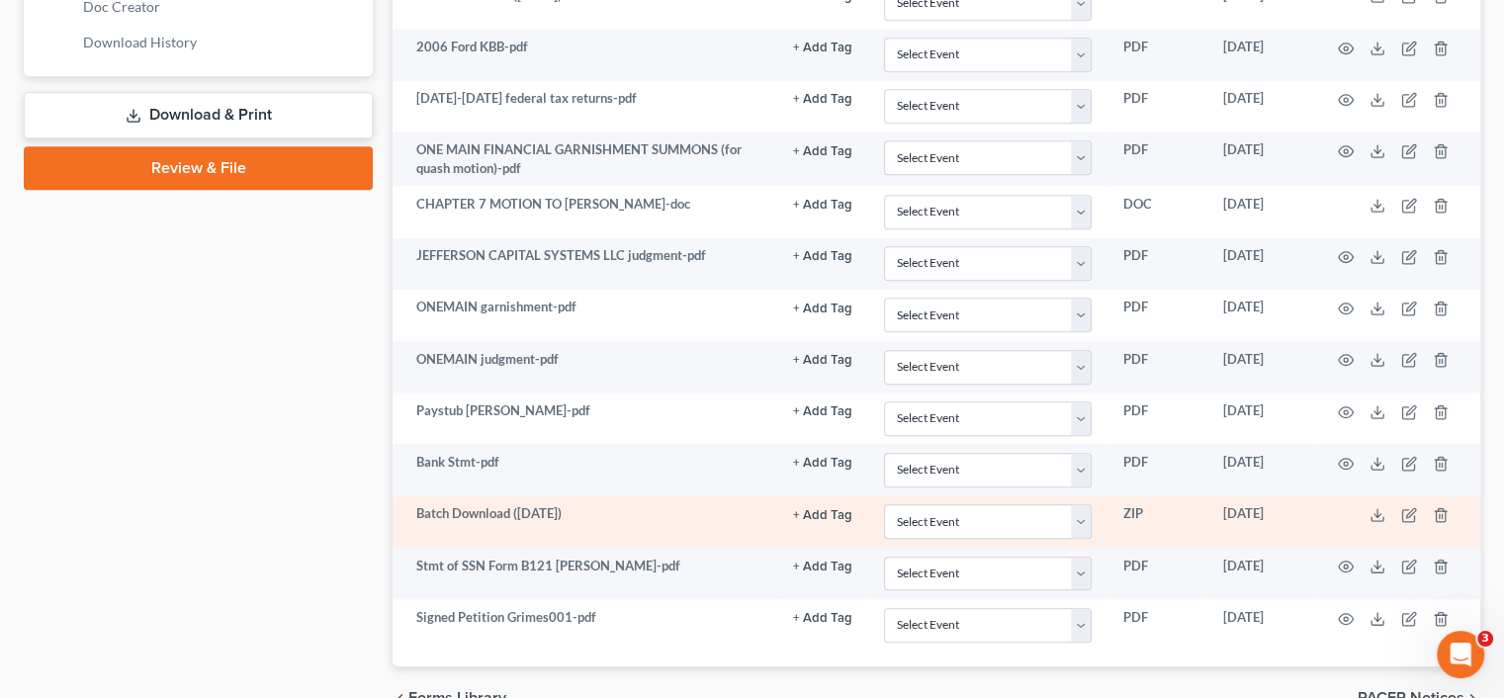
click at [1381, 516] on td at bounding box center [1397, 521] width 166 height 51
click at [1380, 514] on polyline at bounding box center [1377, 515] width 7 height 3
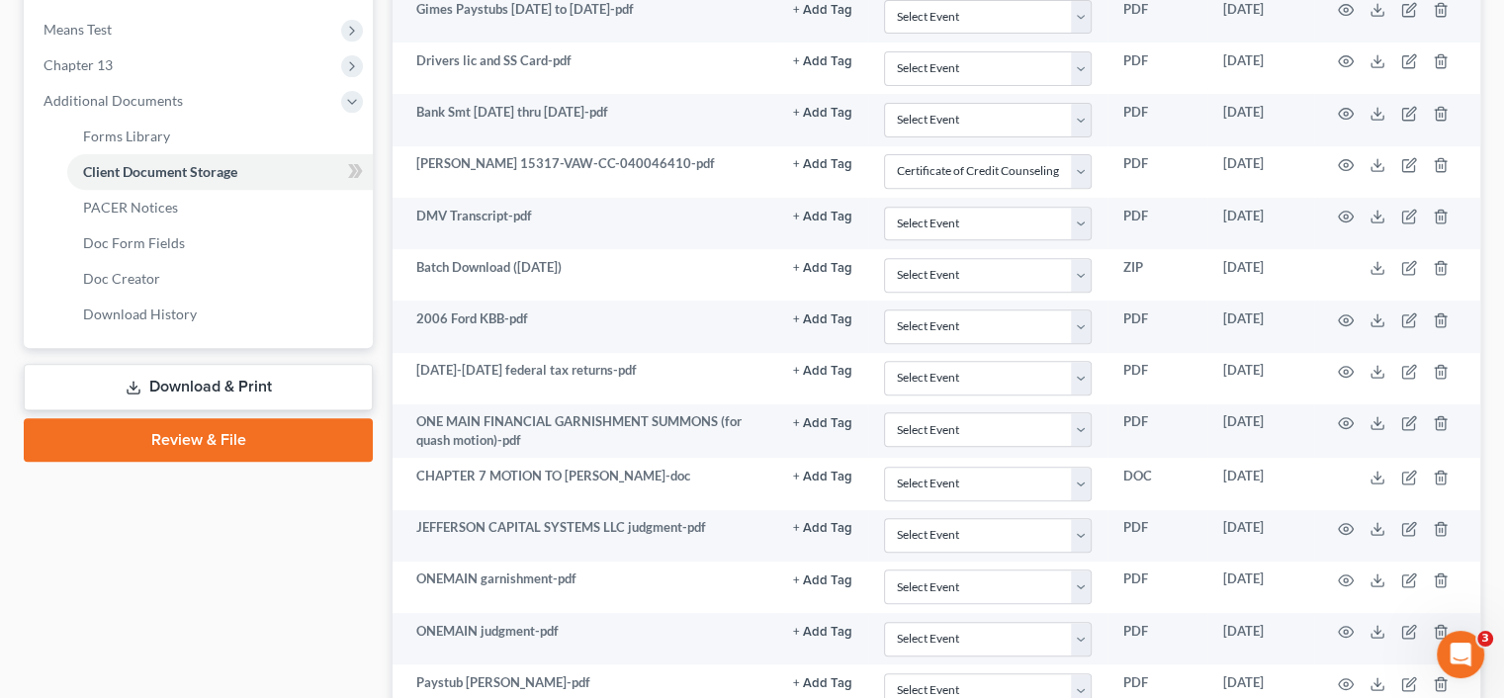
scroll to position [739, 0]
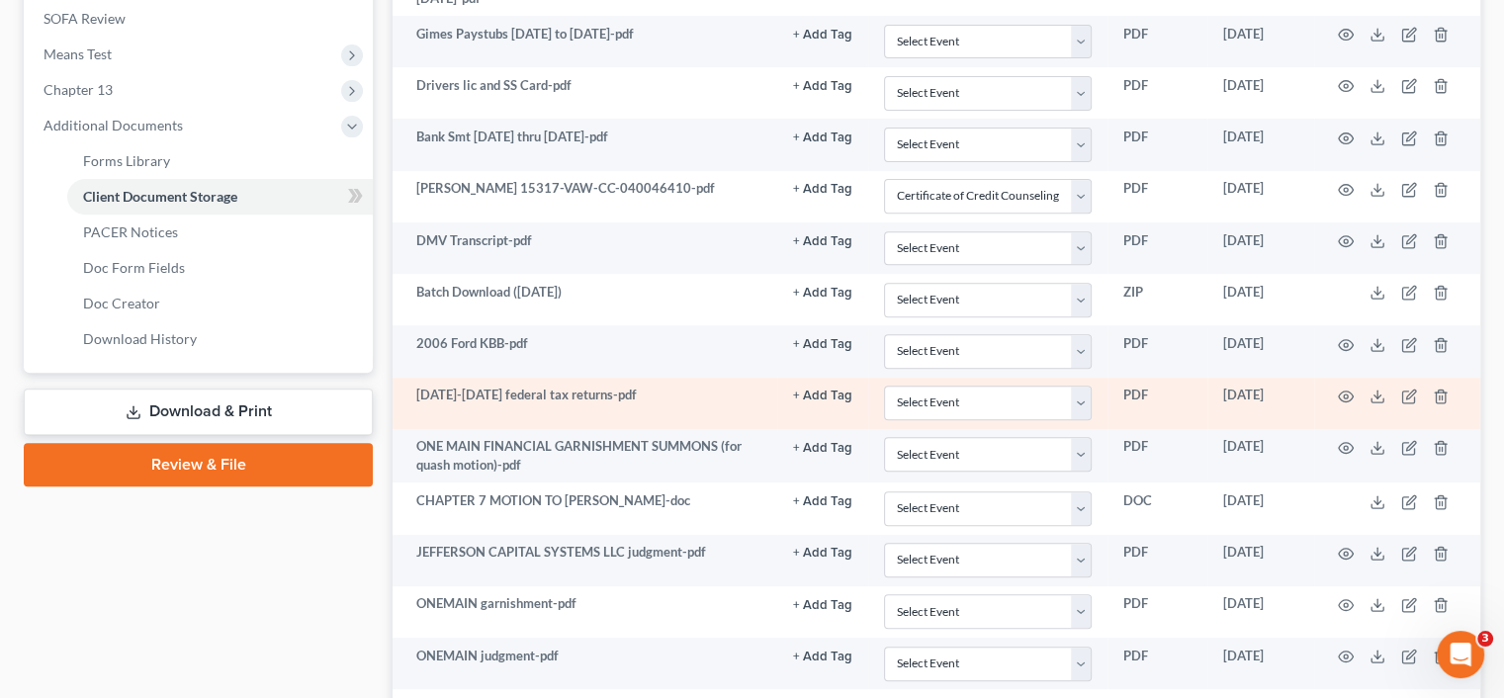
click at [551, 391] on td "2023-2024 federal tax returns-pdf" at bounding box center [584, 403] width 385 height 51
click at [1346, 394] on circle "button" at bounding box center [1346, 396] width 4 height 4
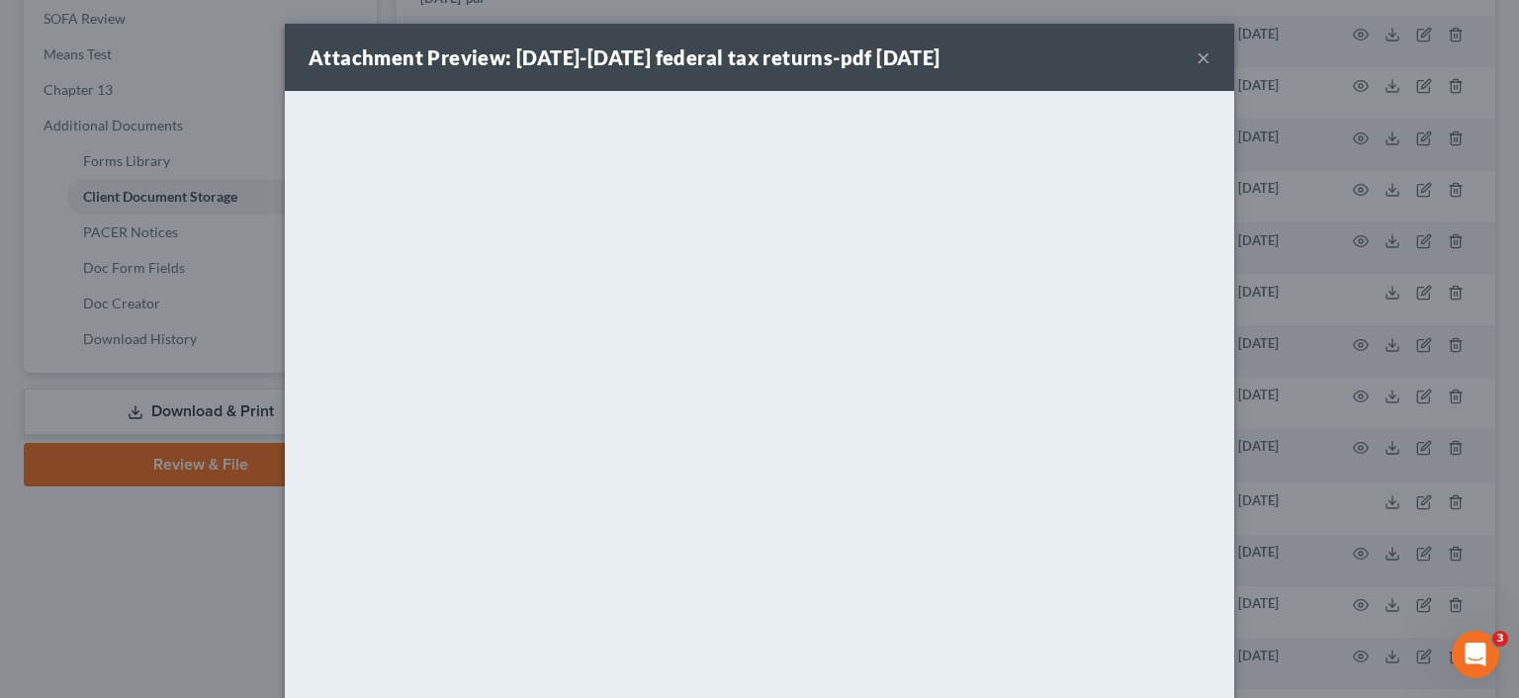
click at [1198, 59] on button "×" at bounding box center [1203, 57] width 14 height 24
